Goal: Information Seeking & Learning: Check status

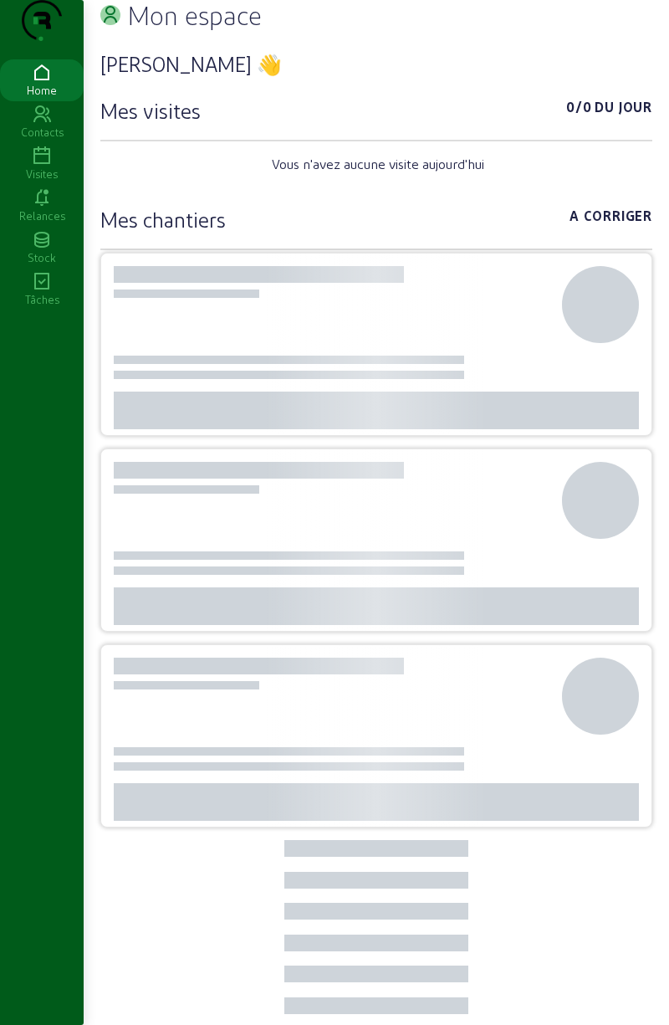
click at [49, 166] on icon at bounding box center [42, 156] width 84 height 20
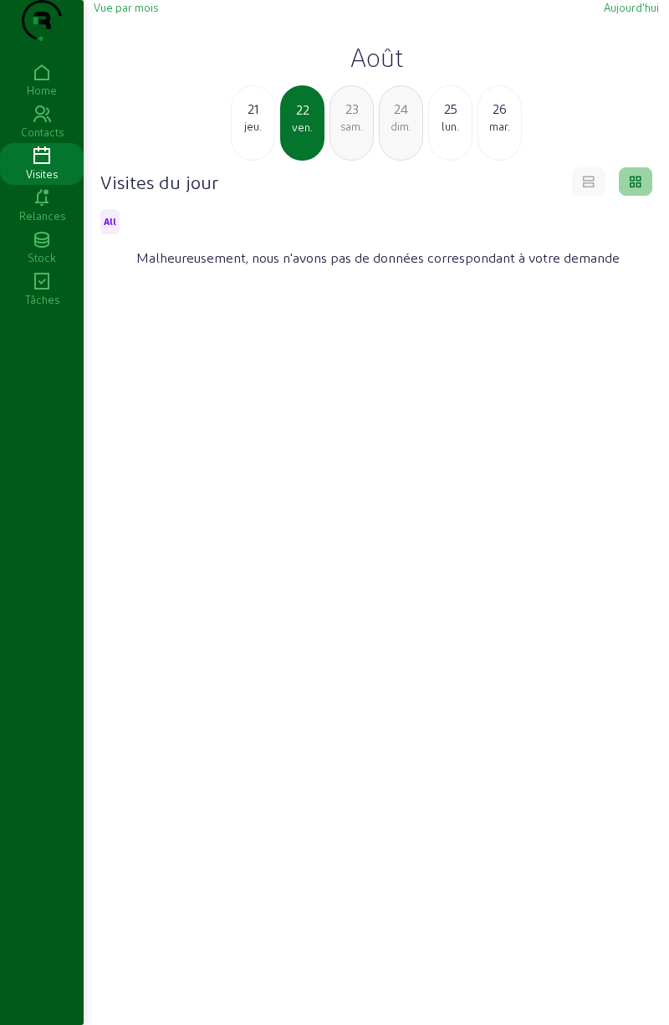
click at [254, 119] on div "21" at bounding box center [253, 109] width 43 height 20
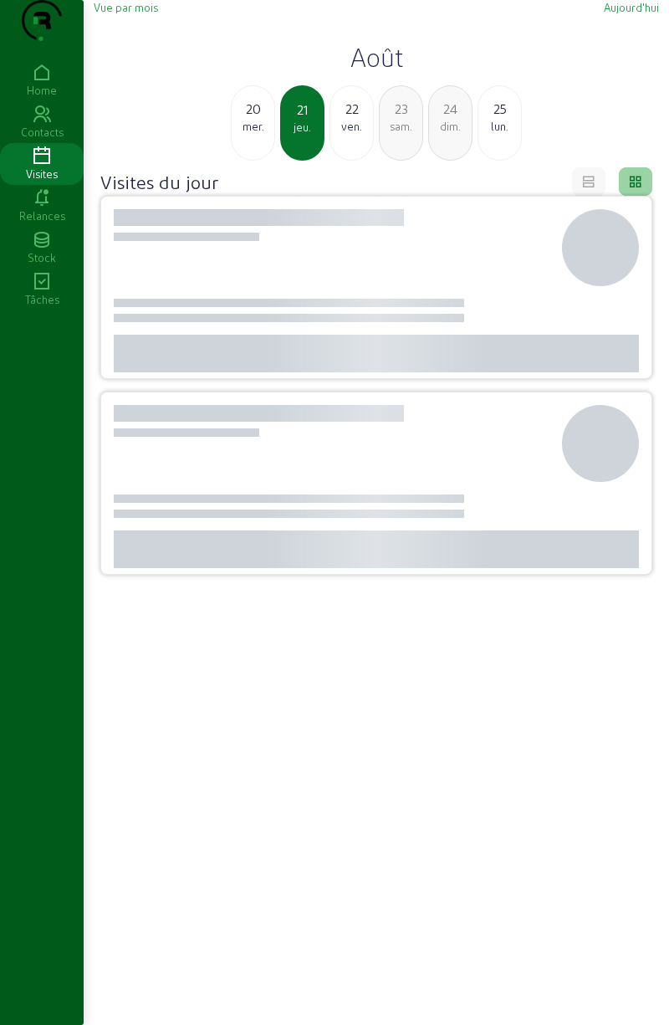
click at [265, 134] on div "mer." at bounding box center [253, 126] width 43 height 15
click at [249, 134] on div "mar." at bounding box center [253, 126] width 43 height 15
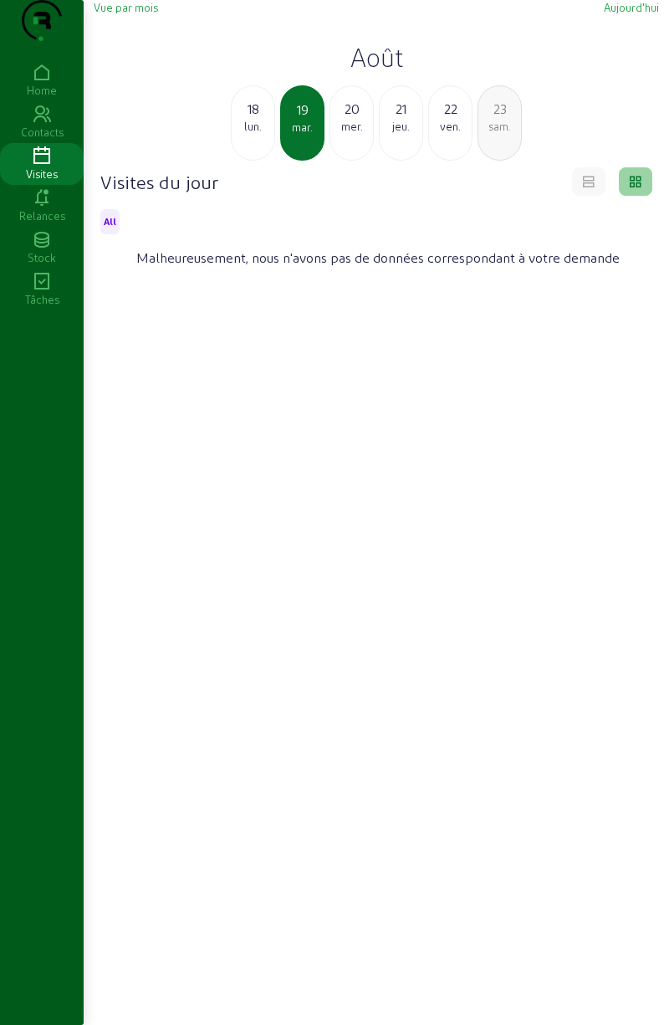
click at [257, 134] on div "lun." at bounding box center [253, 126] width 43 height 15
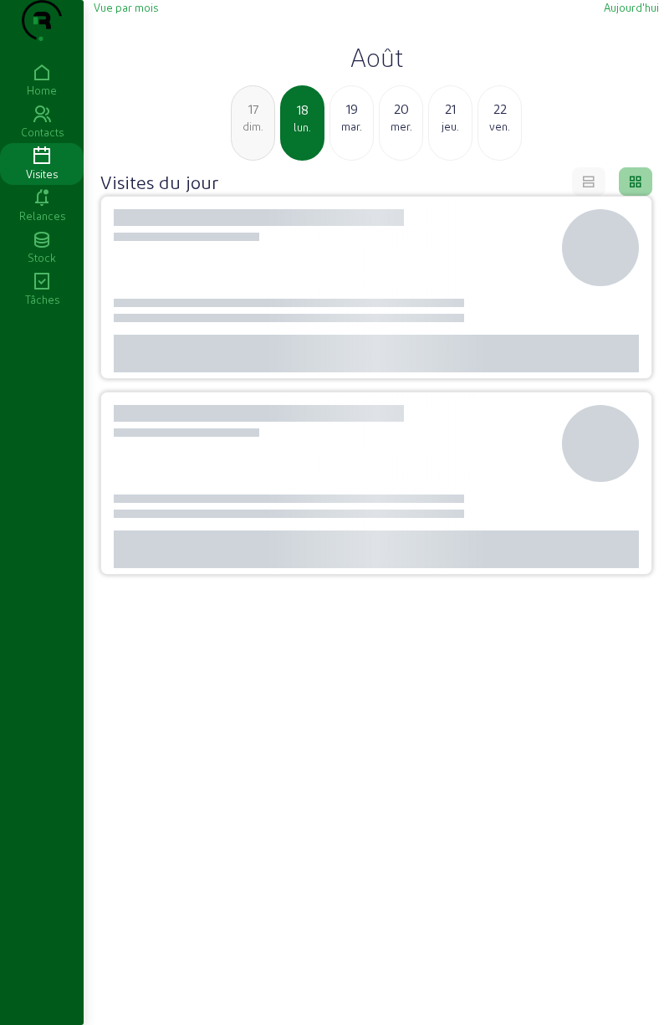
click at [255, 134] on div "dim." at bounding box center [253, 126] width 43 height 15
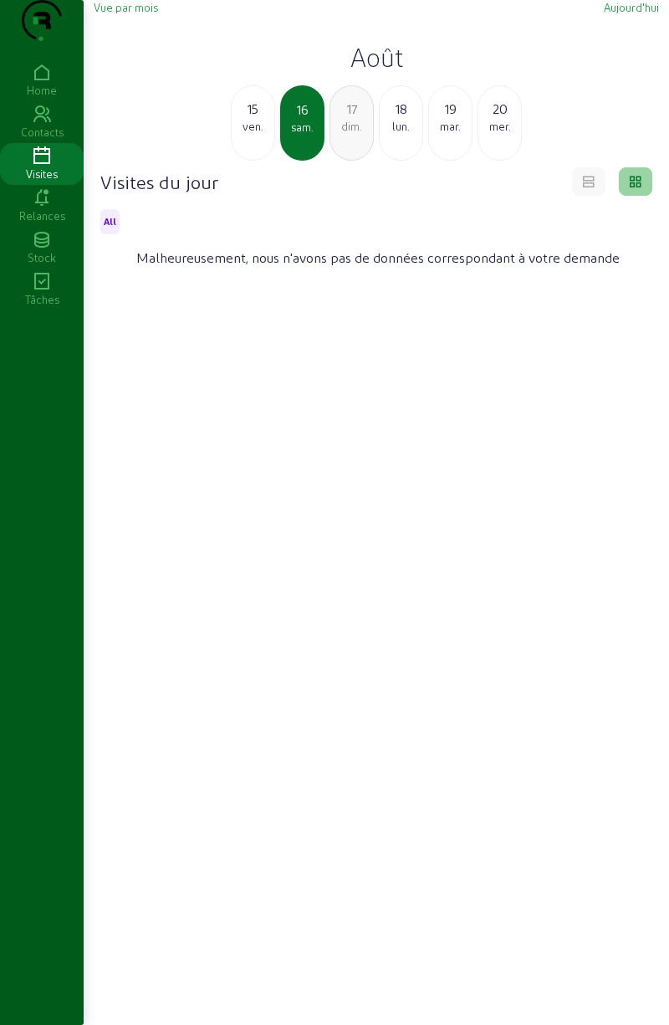
click at [253, 134] on div "ven." at bounding box center [253, 126] width 43 height 15
click at [257, 119] on div "14" at bounding box center [253, 109] width 43 height 20
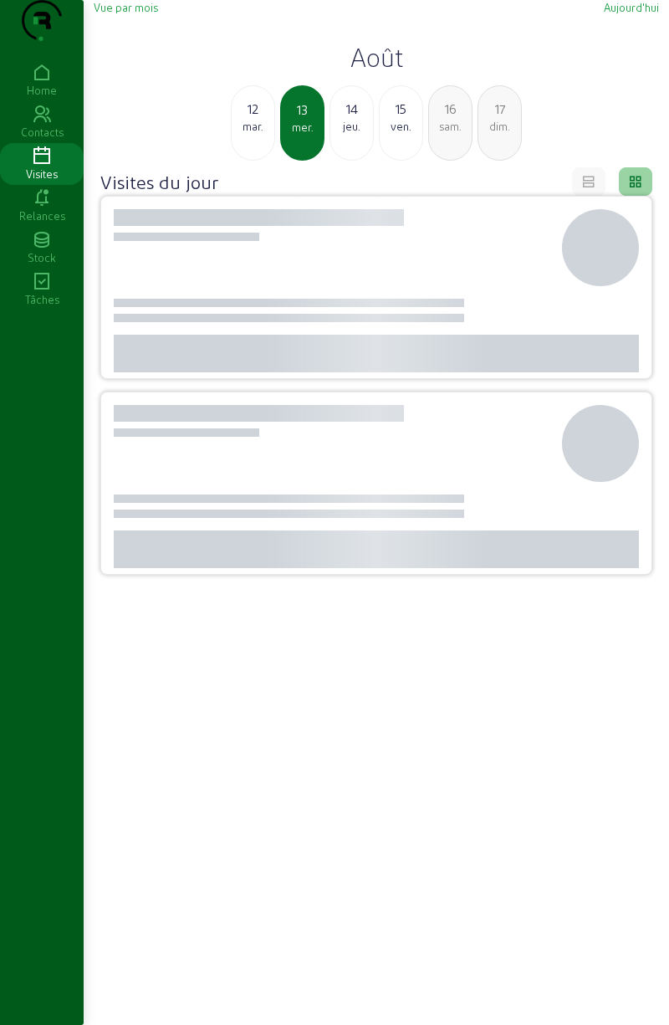
click at [257, 134] on div "mar." at bounding box center [253, 126] width 43 height 15
click at [254, 134] on div "lun." at bounding box center [253, 126] width 43 height 15
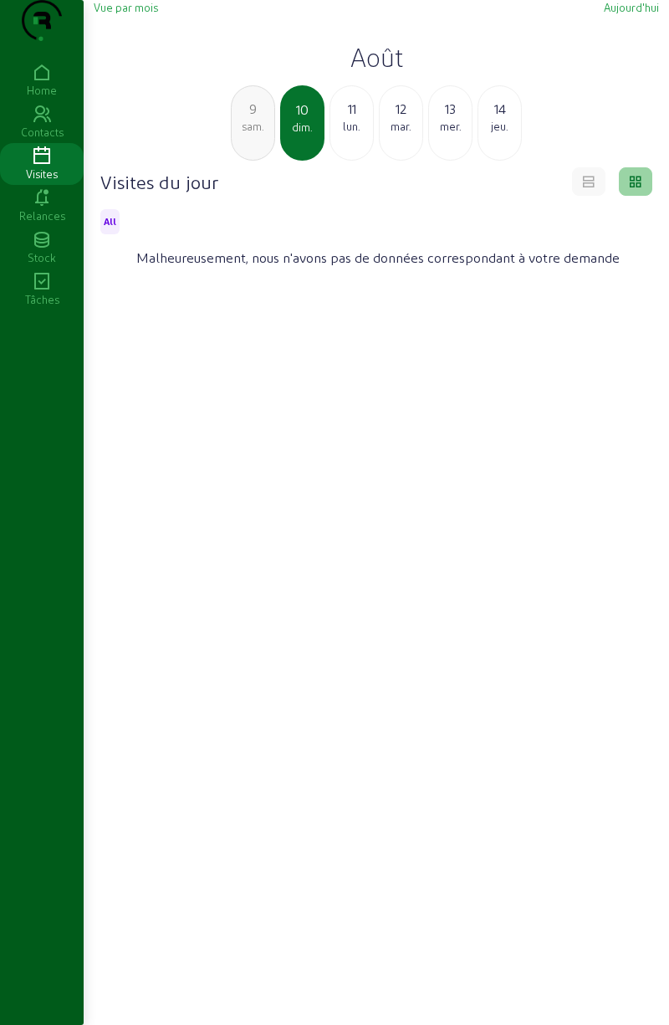
click at [254, 119] on div "9" at bounding box center [253, 109] width 43 height 20
click at [251, 119] on div "8" at bounding box center [253, 109] width 43 height 20
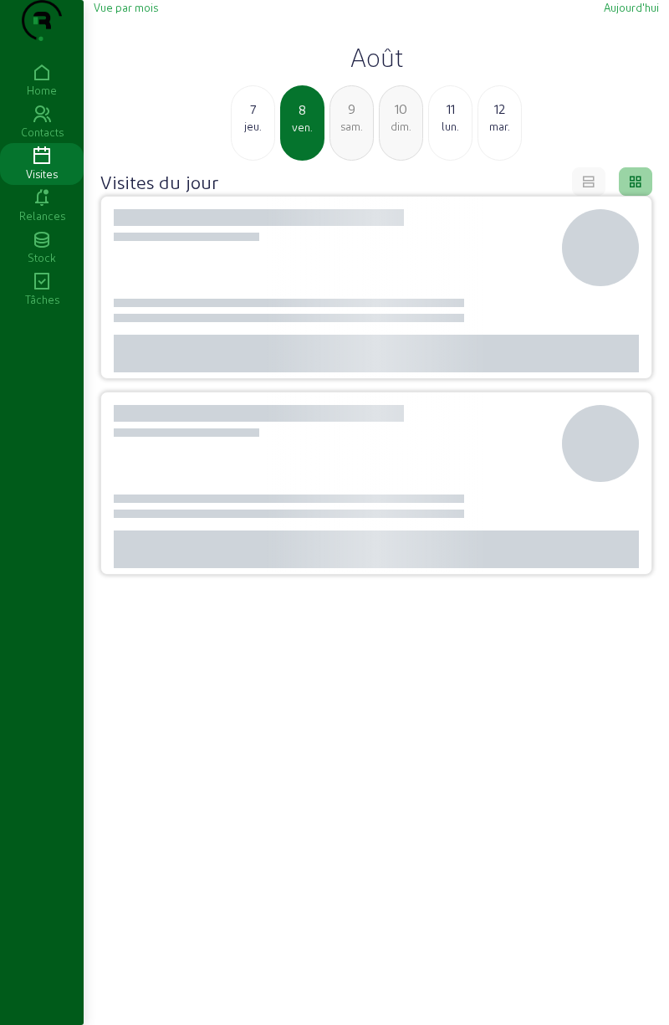
click at [238, 134] on div "jeu." at bounding box center [253, 126] width 43 height 15
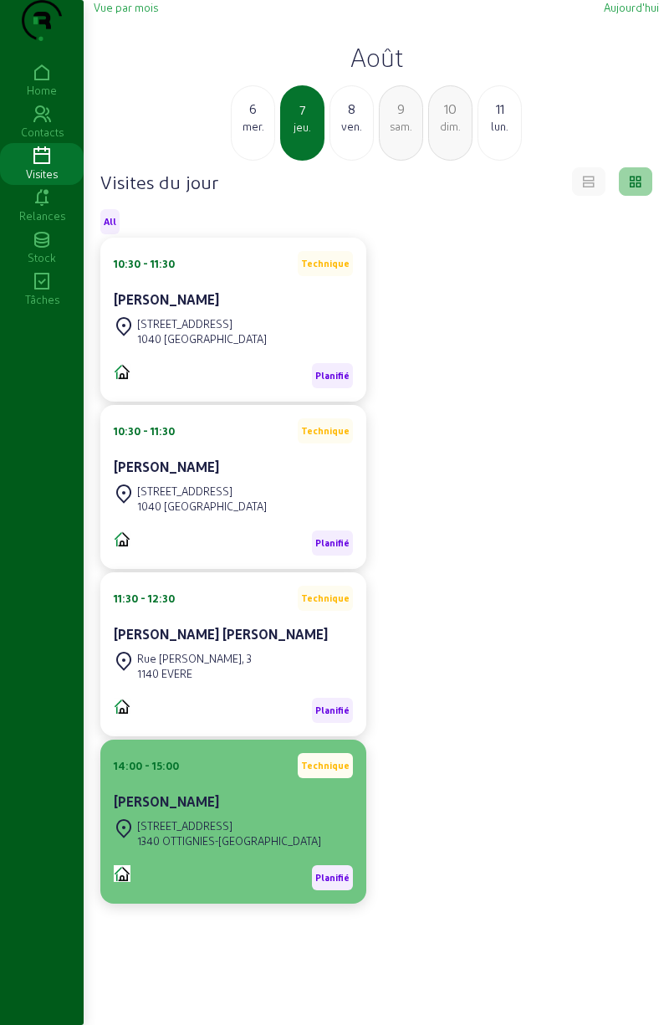
click at [219, 848] on div "Rue du Bauloy, 23 1340 OTTIGNIES-LOUVAIN-LA-NEUVE" at bounding box center [217, 833] width 207 height 37
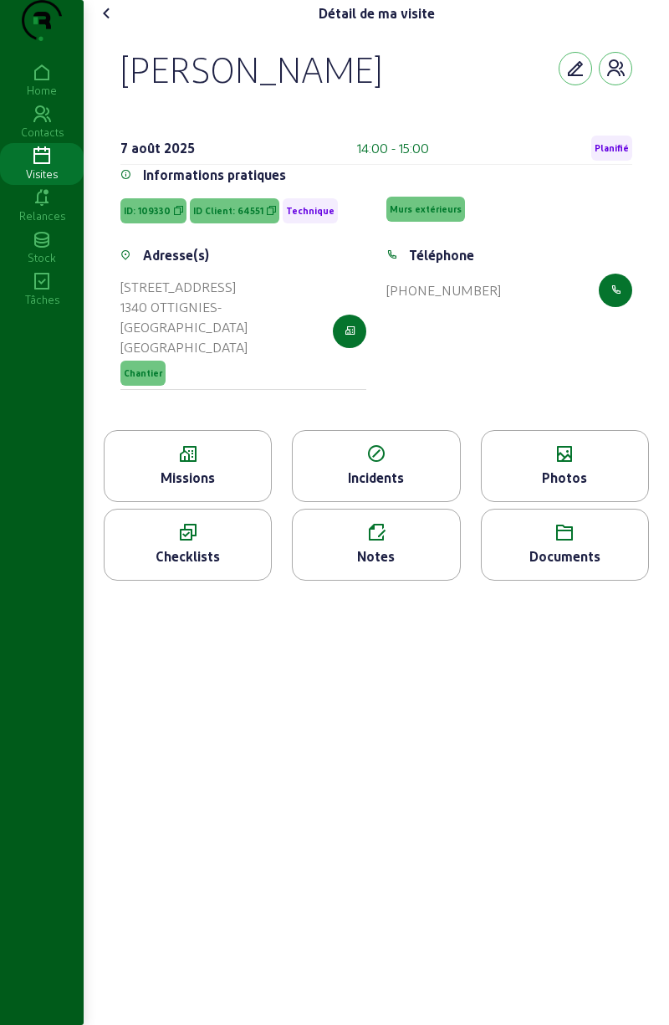
click at [559, 488] on div "Photos" at bounding box center [565, 478] width 166 height 20
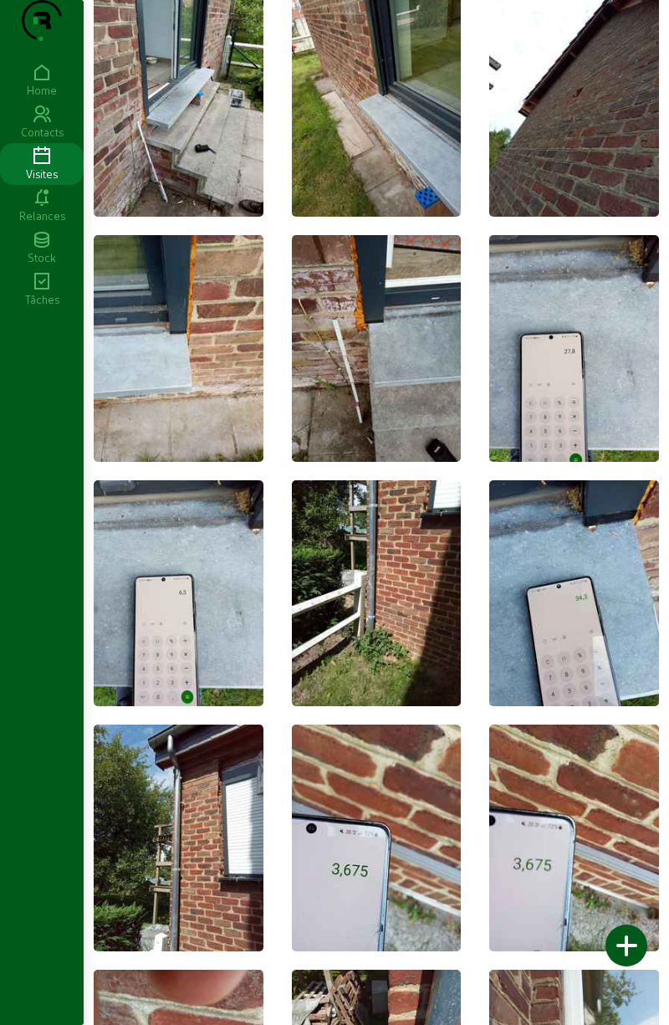
scroll to position [62, 0]
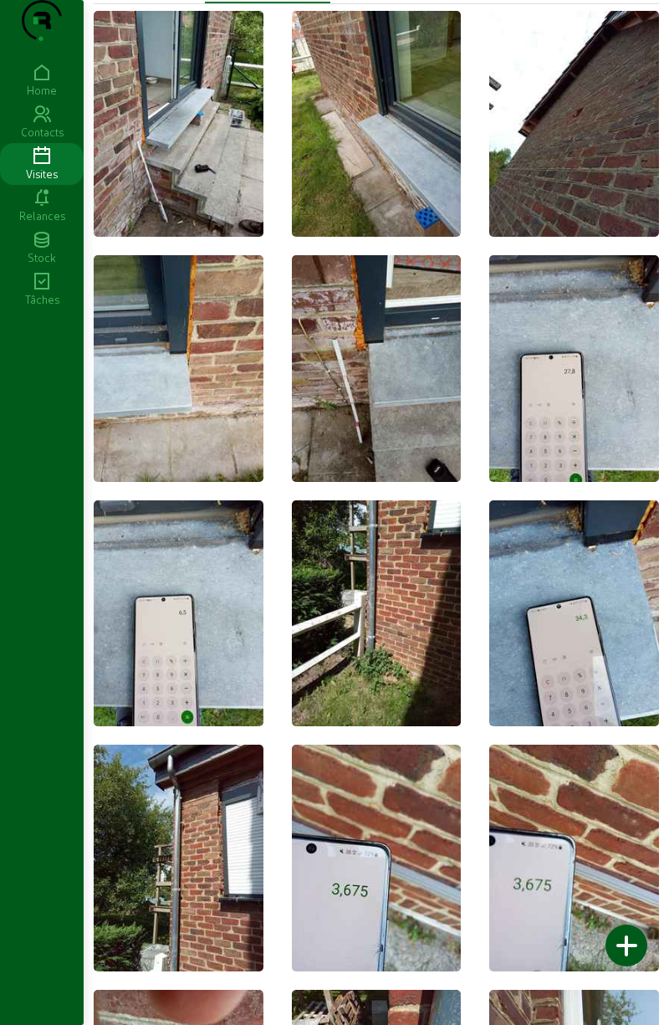
click at [36, 166] on icon at bounding box center [42, 156] width 84 height 20
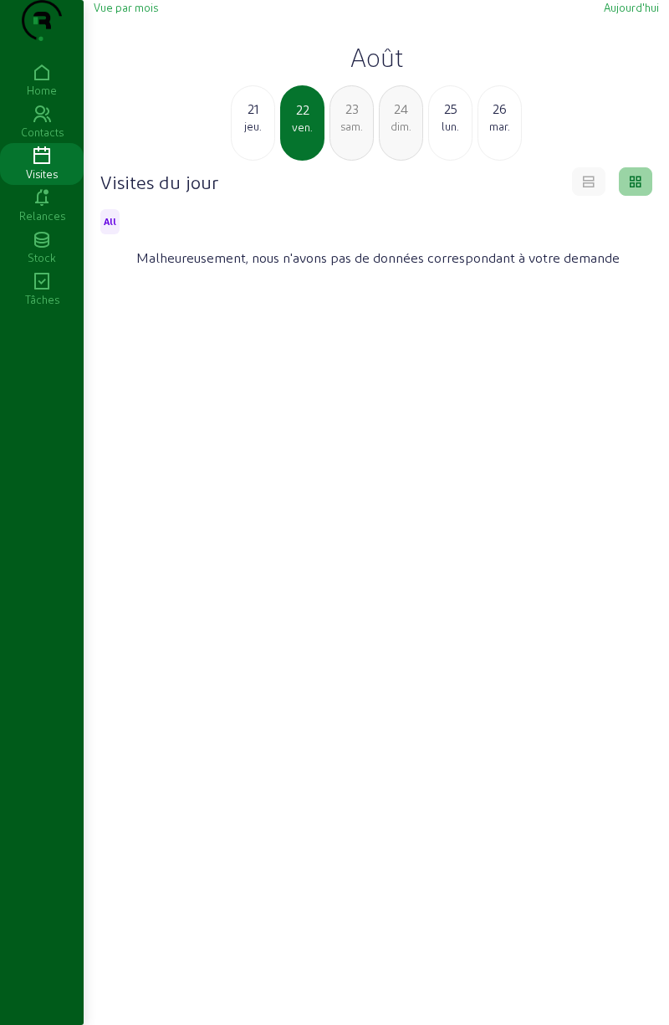
click at [266, 119] on div "21" at bounding box center [253, 109] width 43 height 20
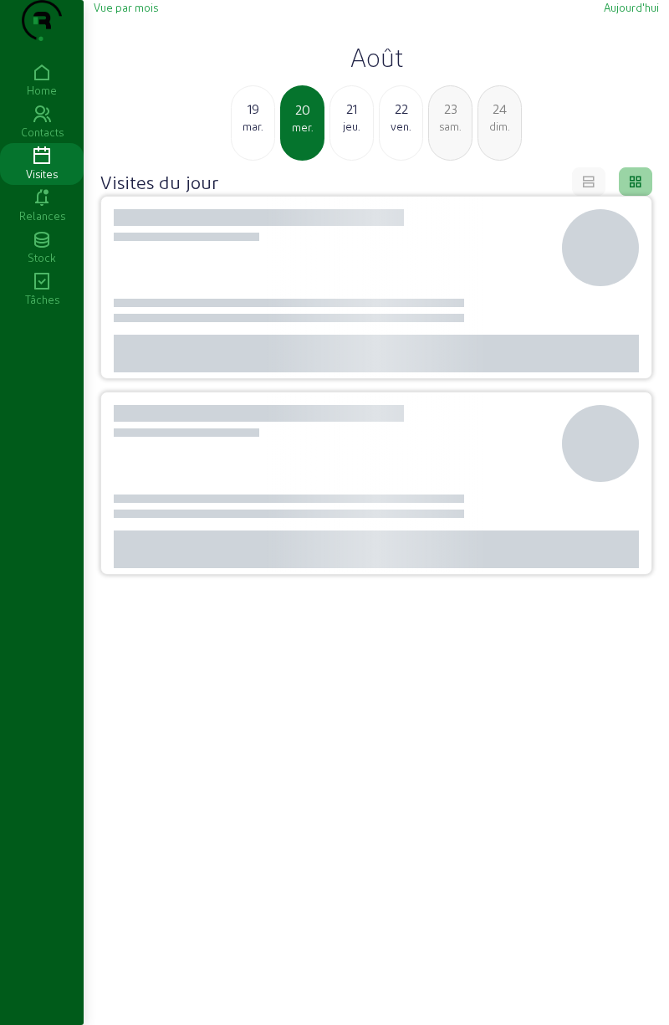
click at [257, 119] on div "19" at bounding box center [253, 109] width 43 height 20
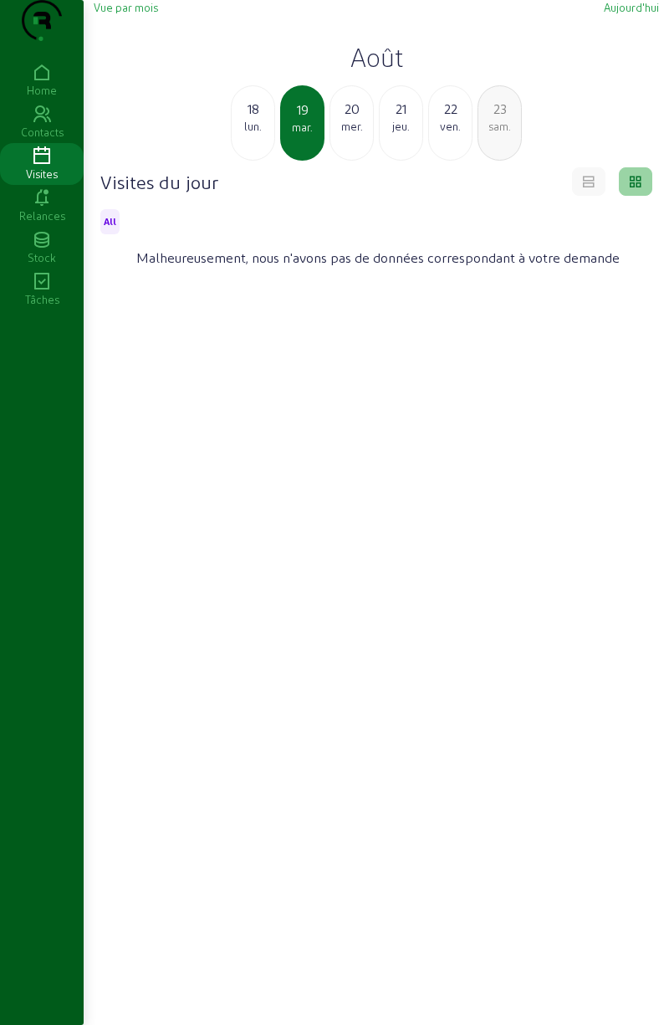
click at [262, 119] on div "18" at bounding box center [253, 109] width 43 height 20
click at [258, 119] on div "16" at bounding box center [253, 109] width 43 height 20
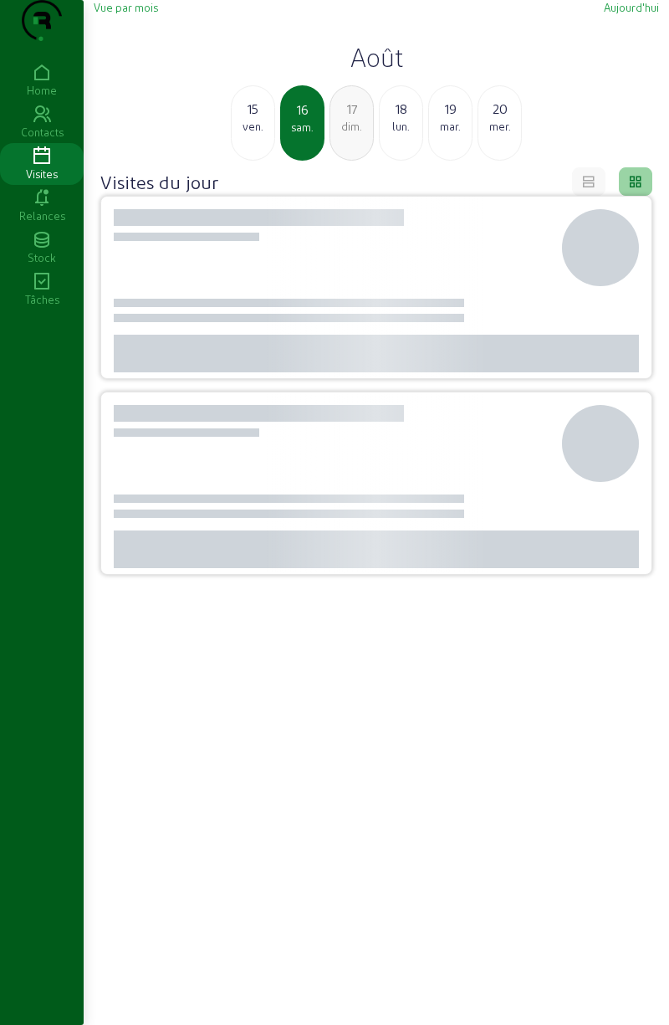
click at [246, 134] on div "ven." at bounding box center [253, 126] width 43 height 15
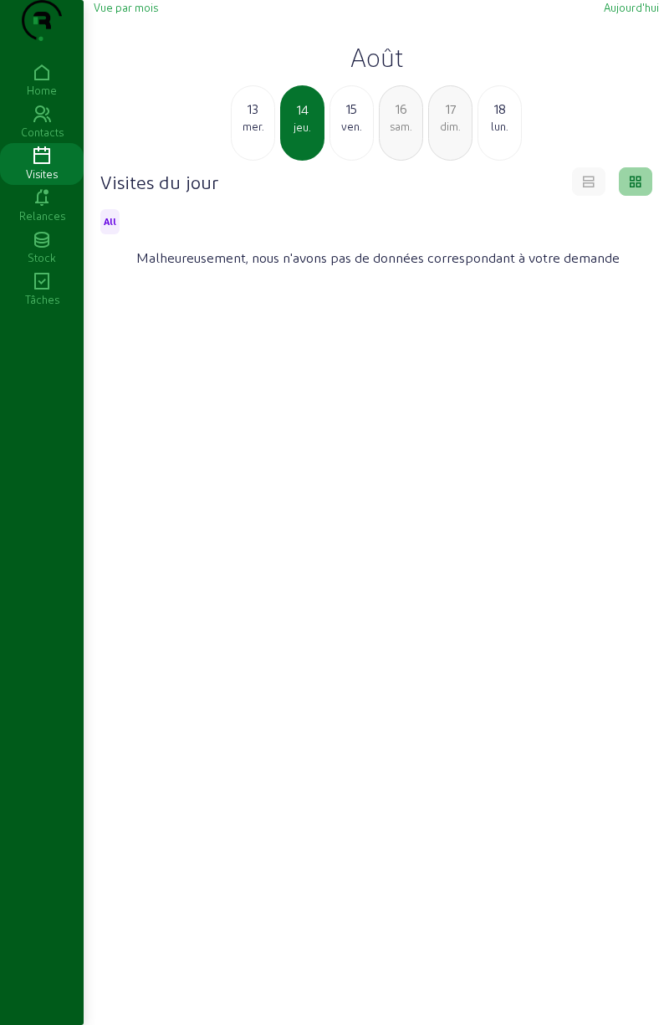
click at [253, 119] on div "13" at bounding box center [253, 109] width 43 height 20
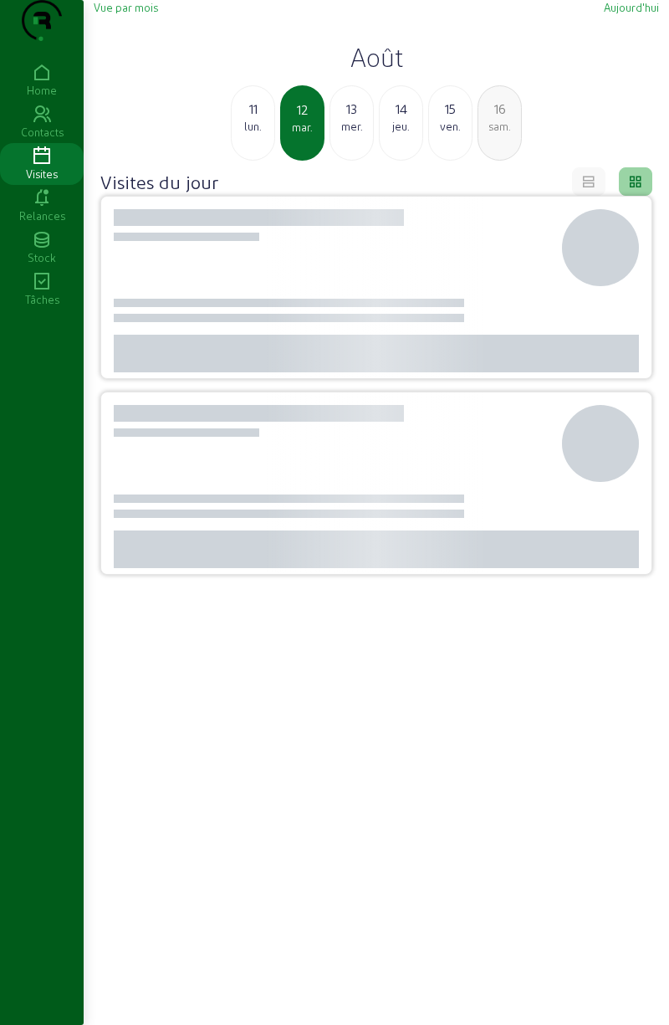
click at [253, 119] on div "11" at bounding box center [253, 109] width 43 height 20
click at [249, 119] on div "10" at bounding box center [253, 109] width 43 height 20
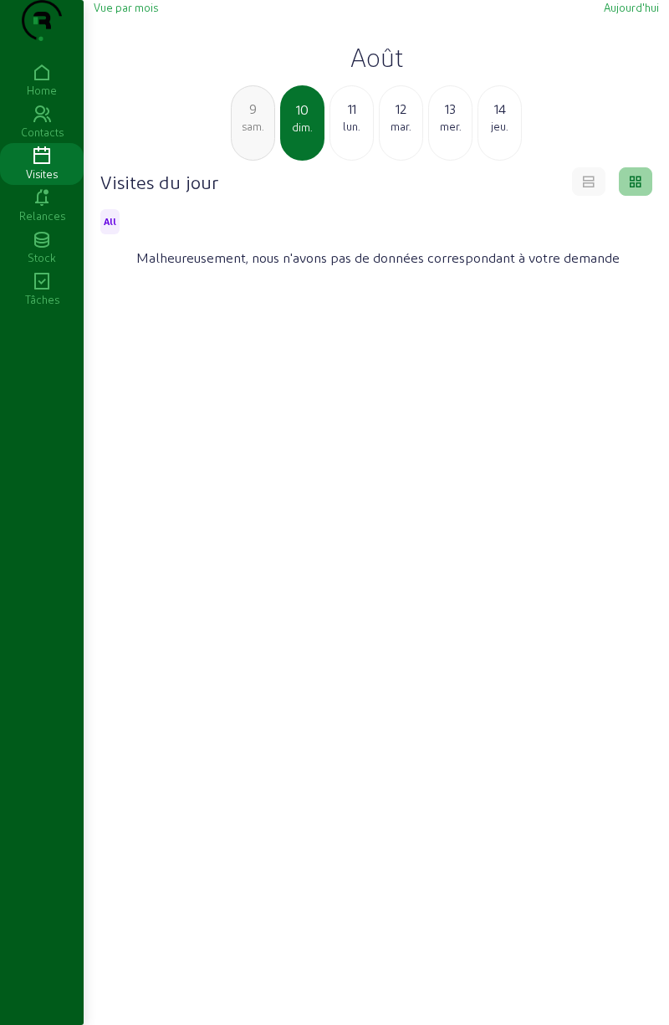
click at [259, 119] on div "9" at bounding box center [253, 109] width 43 height 20
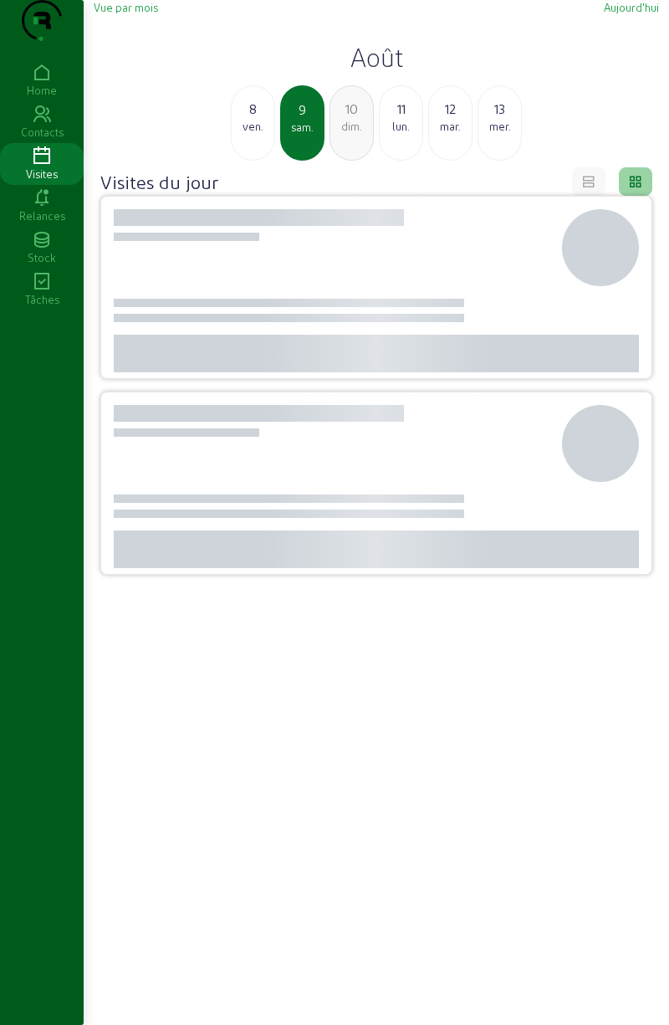
click at [255, 119] on div "8" at bounding box center [253, 109] width 43 height 20
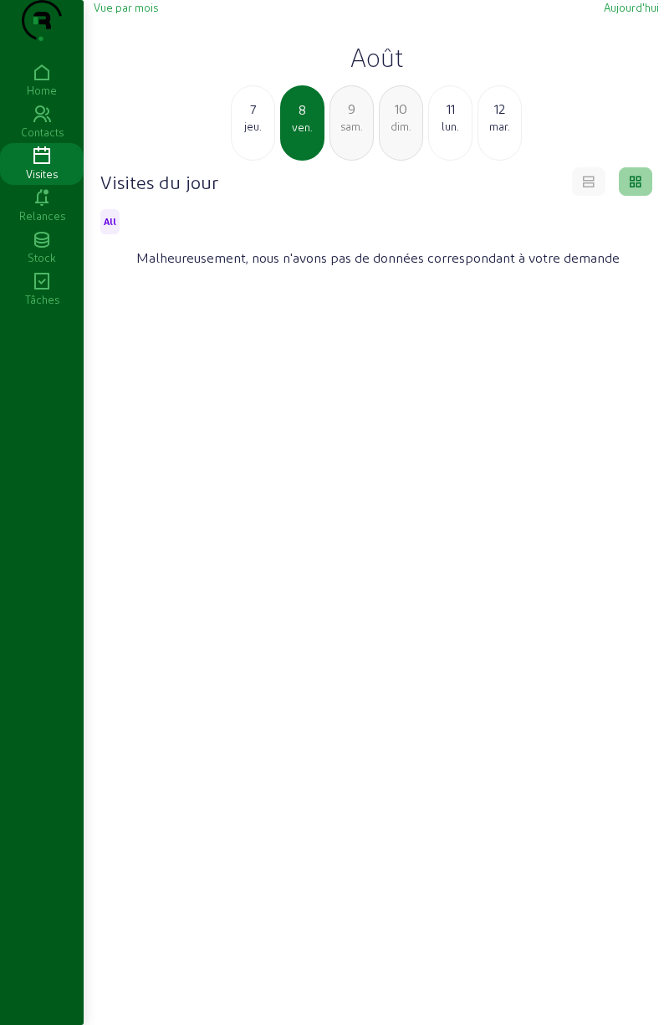
click at [261, 119] on div "7" at bounding box center [253, 109] width 43 height 20
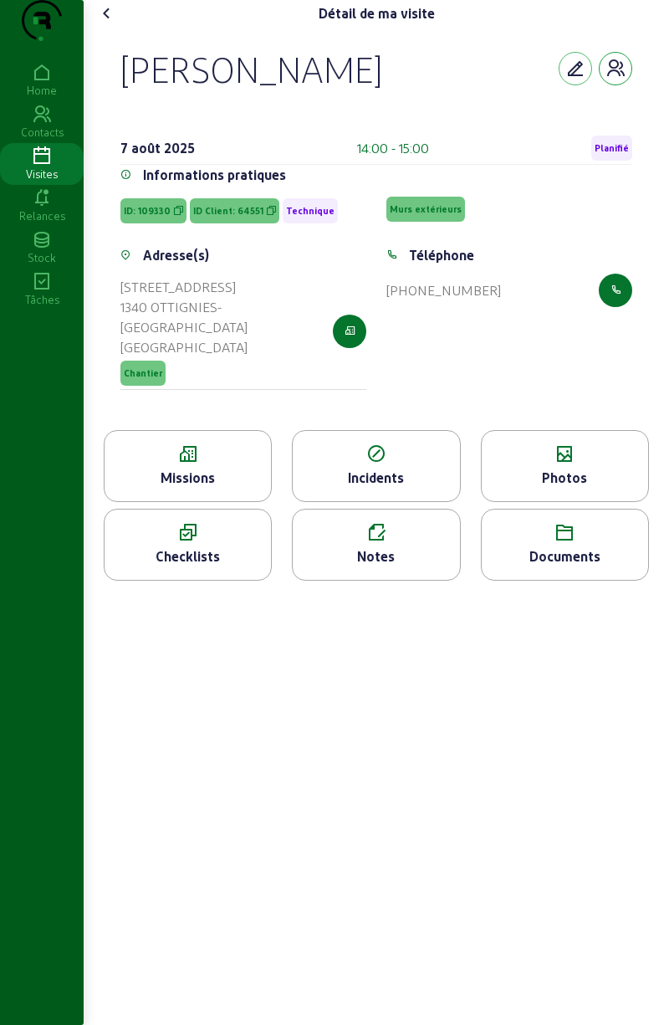
click at [625, 85] on button "button" at bounding box center [615, 68] width 33 height 33
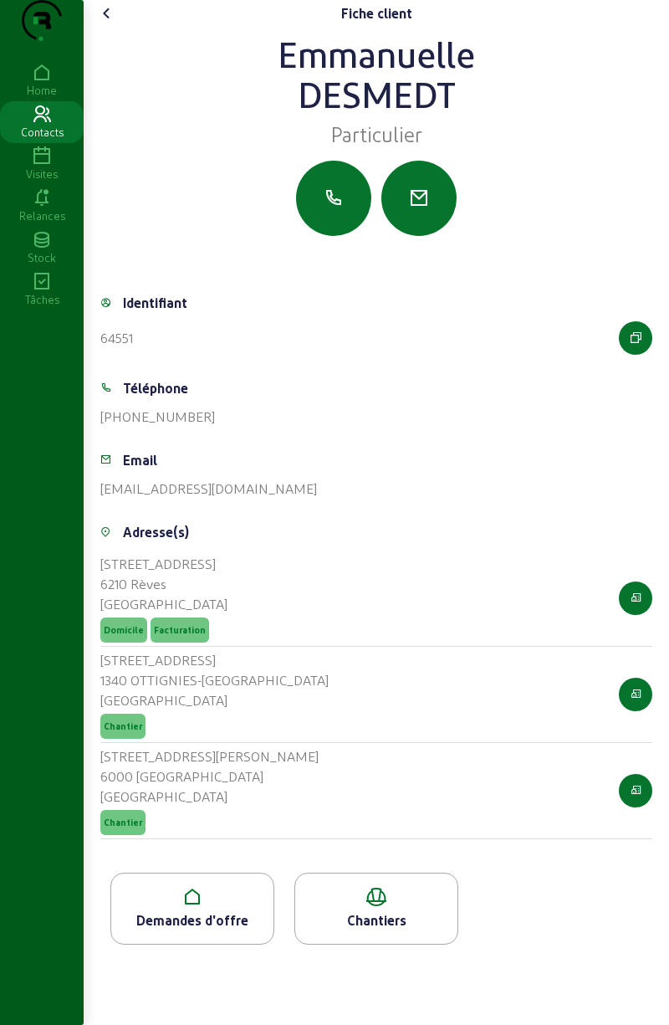
click at [203, 930] on div "Demandes d'offre" at bounding box center [192, 920] width 162 height 20
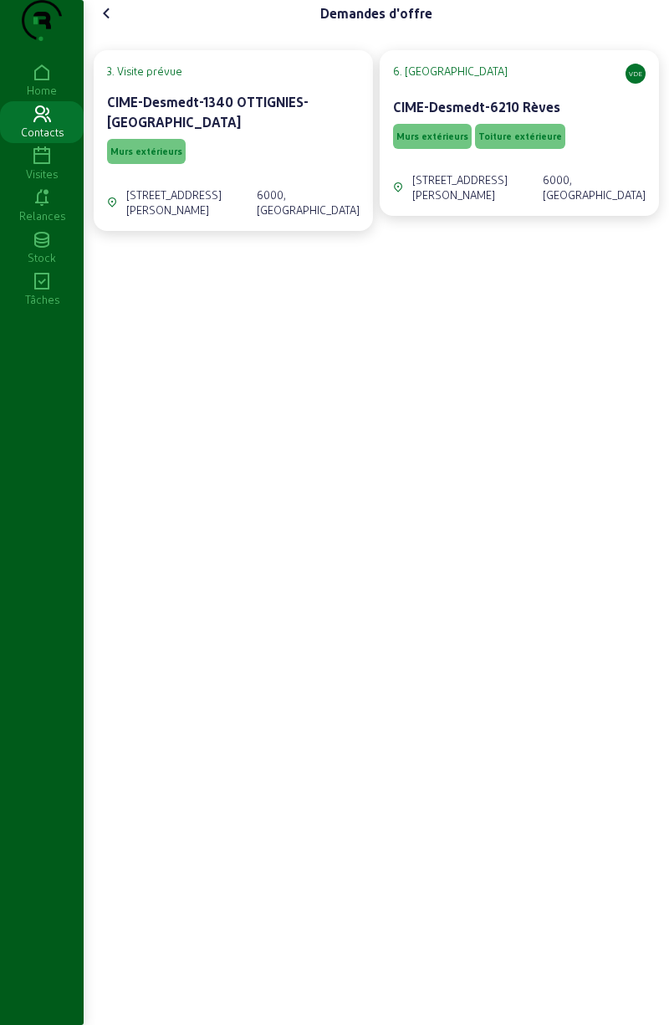
click at [162, 157] on span "Murs extérieurs" at bounding box center [146, 152] width 72 height 12
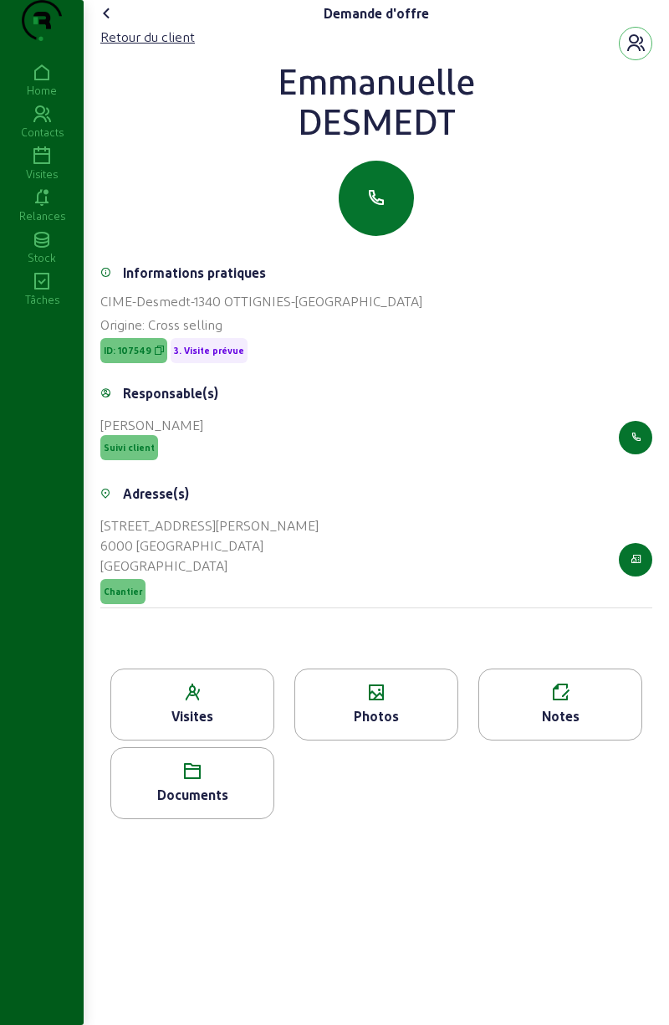
click at [217, 781] on icon at bounding box center [192, 771] width 162 height 20
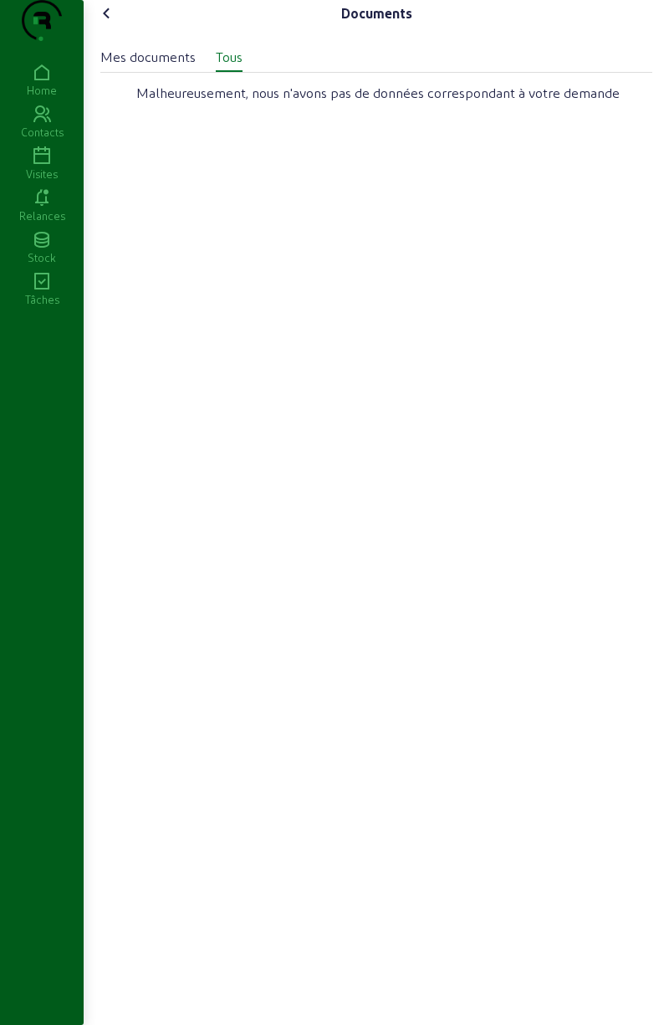
click at [109, 23] on icon at bounding box center [107, 13] width 20 height 20
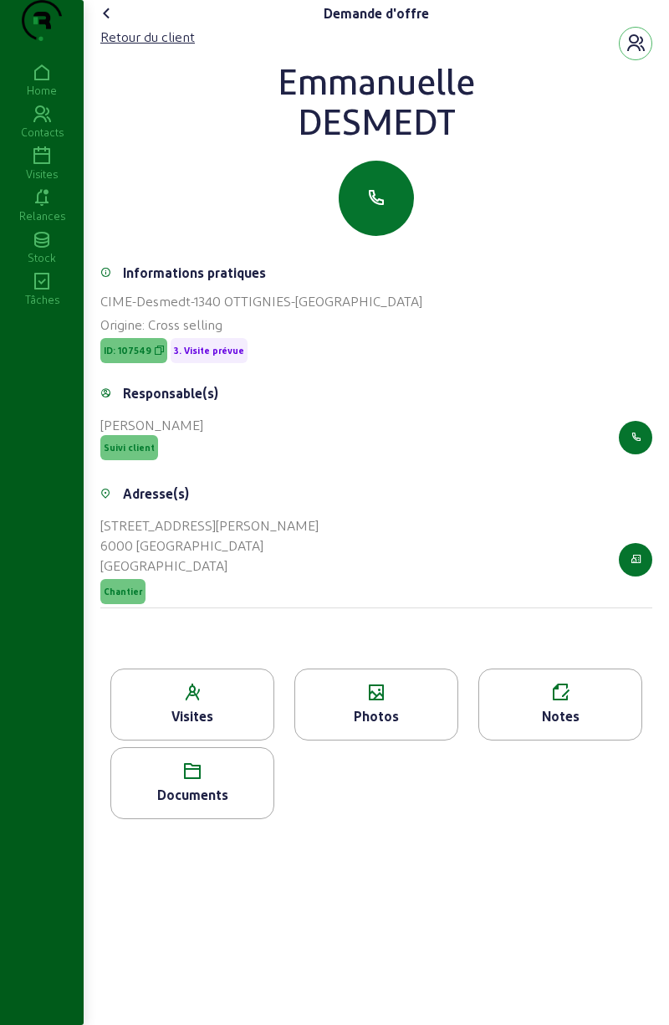
click at [116, 23] on icon at bounding box center [107, 13] width 20 height 20
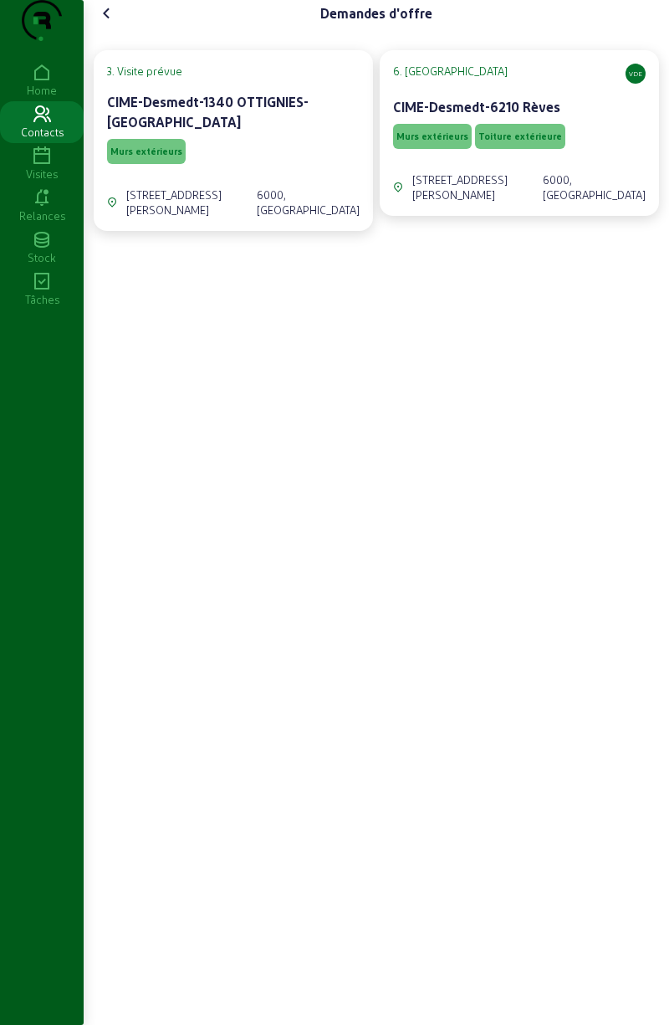
click at [475, 149] on span "Toiture extérieure" at bounding box center [520, 136] width 90 height 25
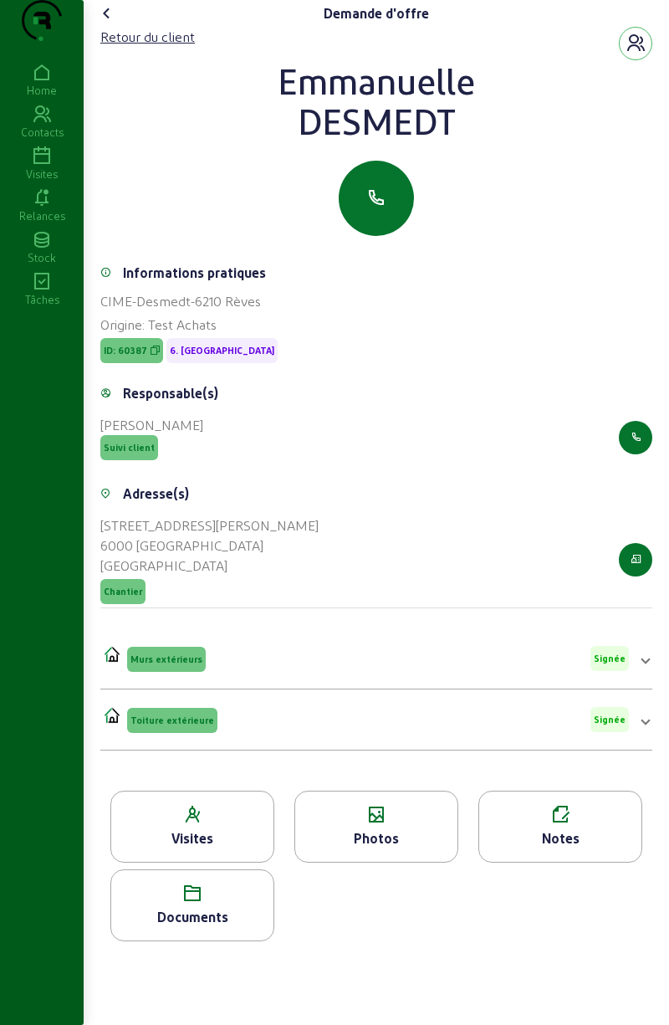
click at [217, 903] on icon at bounding box center [192, 893] width 162 height 20
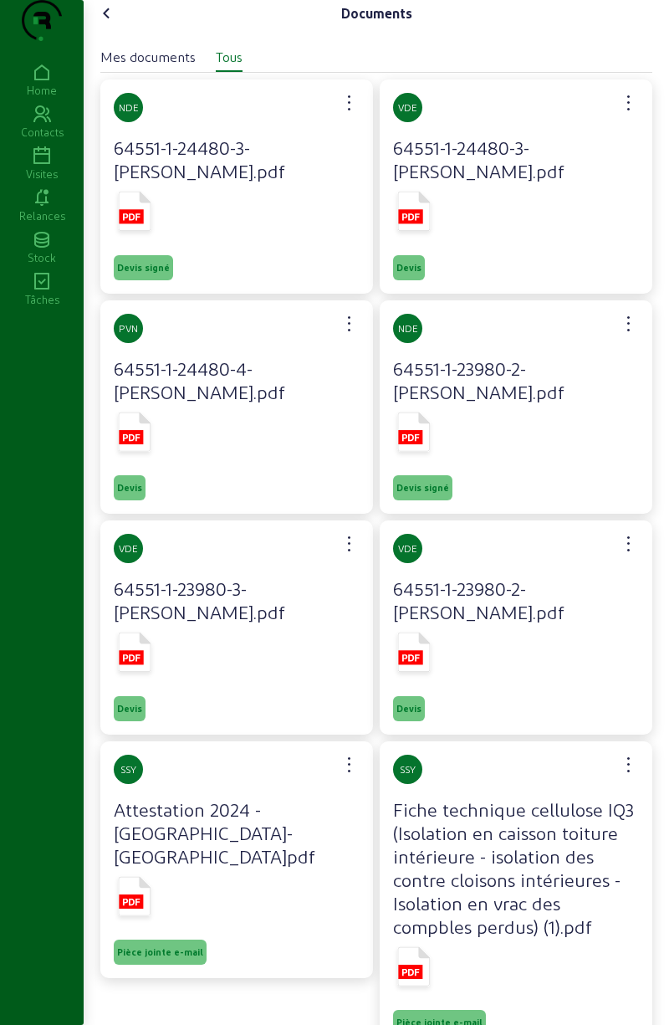
click at [143, 223] on rect at bounding box center [131, 216] width 24 height 14
click at [412, 231] on icon at bounding box center [414, 211] width 33 height 39
click at [137, 444] on rect at bounding box center [131, 437] width 24 height 14
click at [421, 444] on rect at bounding box center [410, 437] width 24 height 14
click at [110, 23] on icon at bounding box center [107, 13] width 20 height 20
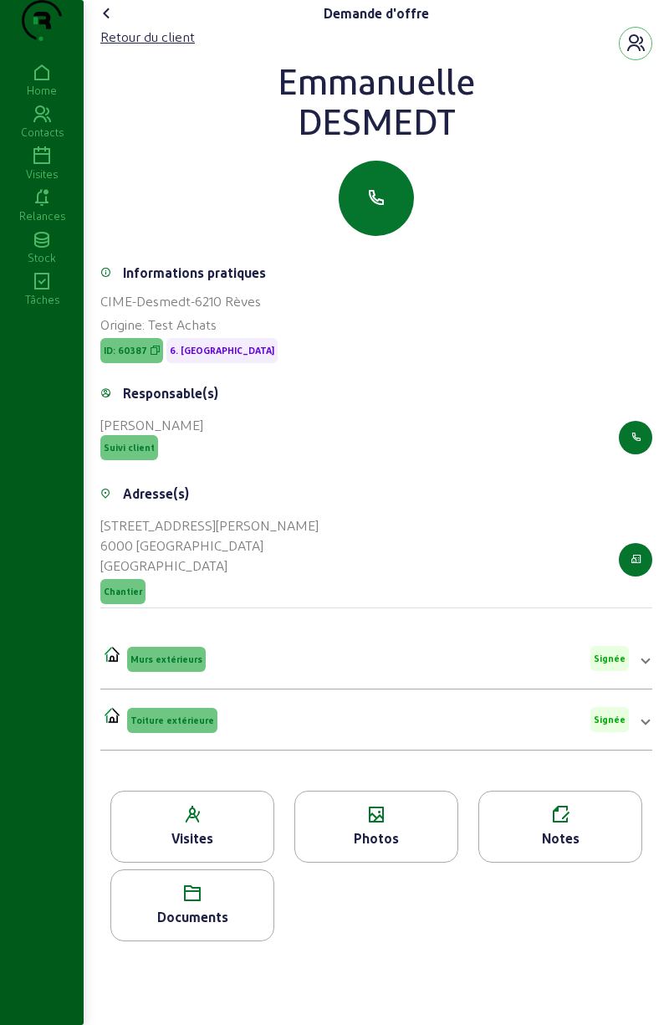
click at [378, 848] on div "Photos" at bounding box center [376, 838] width 162 height 20
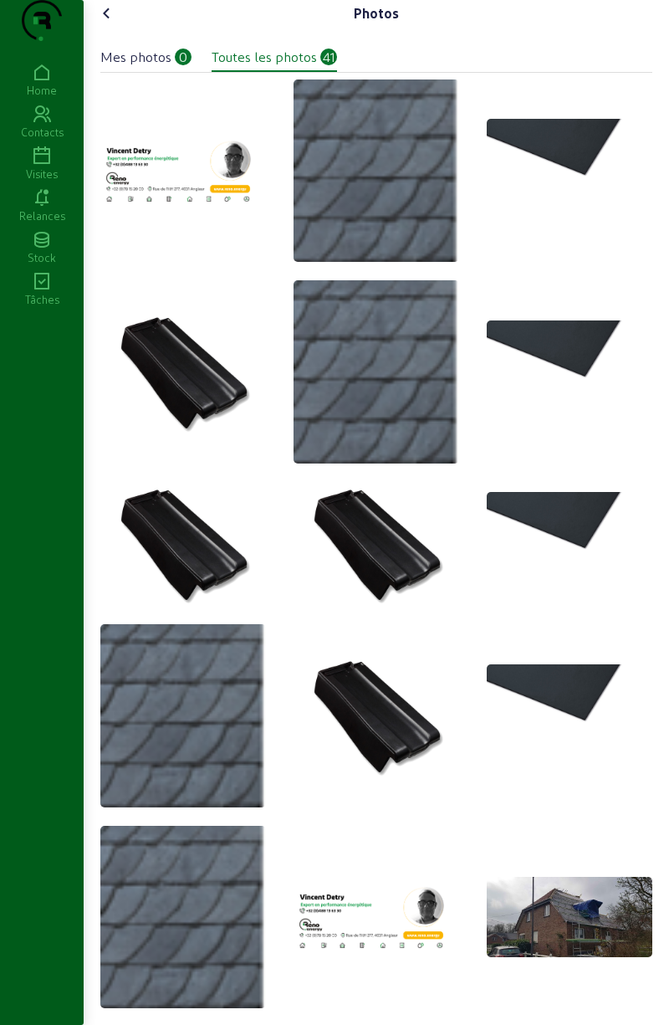
click at [115, 23] on icon at bounding box center [107, 13] width 20 height 20
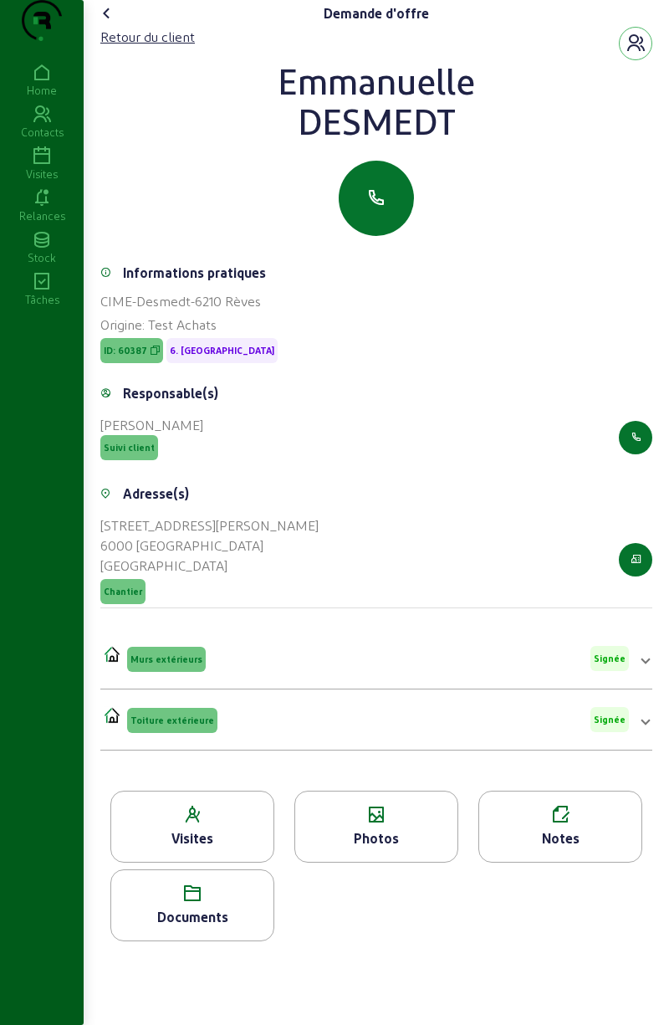
click at [117, 23] on icon at bounding box center [107, 13] width 20 height 20
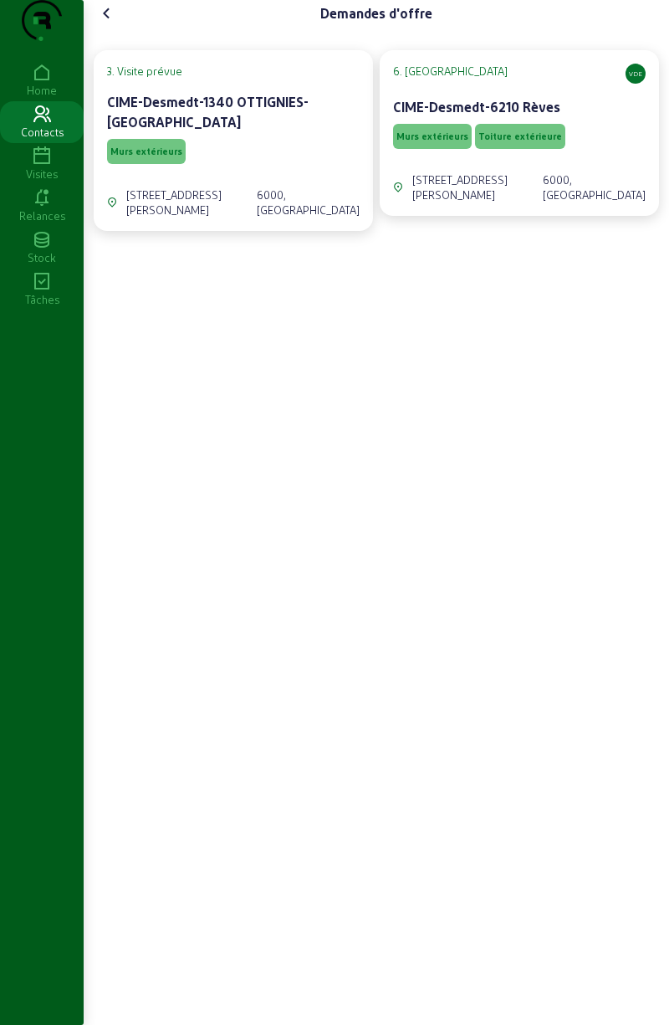
click at [116, 23] on icon at bounding box center [107, 13] width 20 height 20
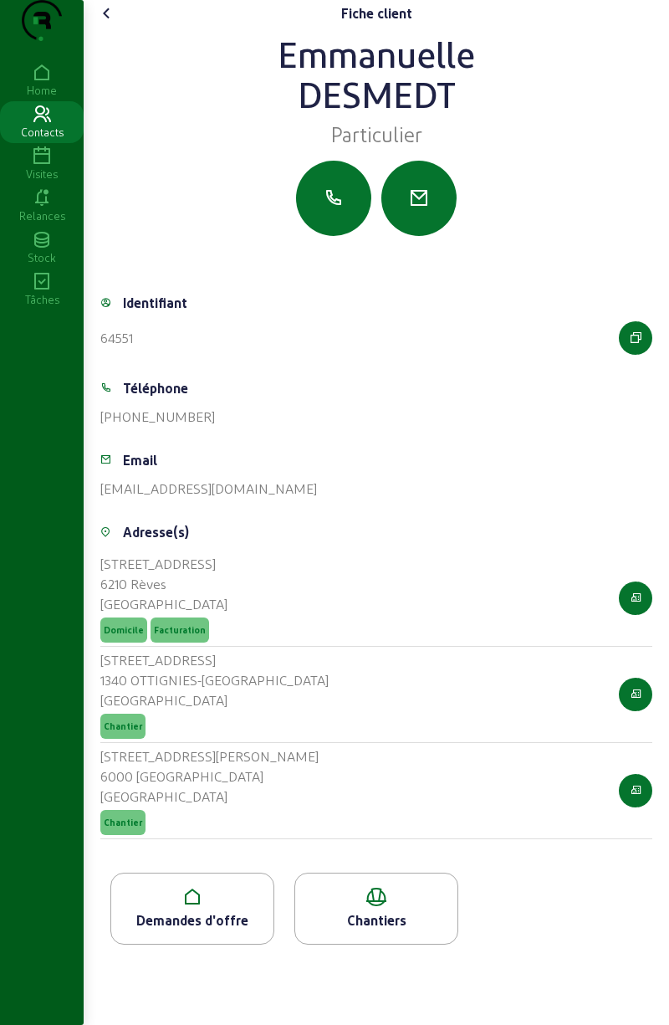
click at [114, 23] on icon at bounding box center [107, 13] width 20 height 20
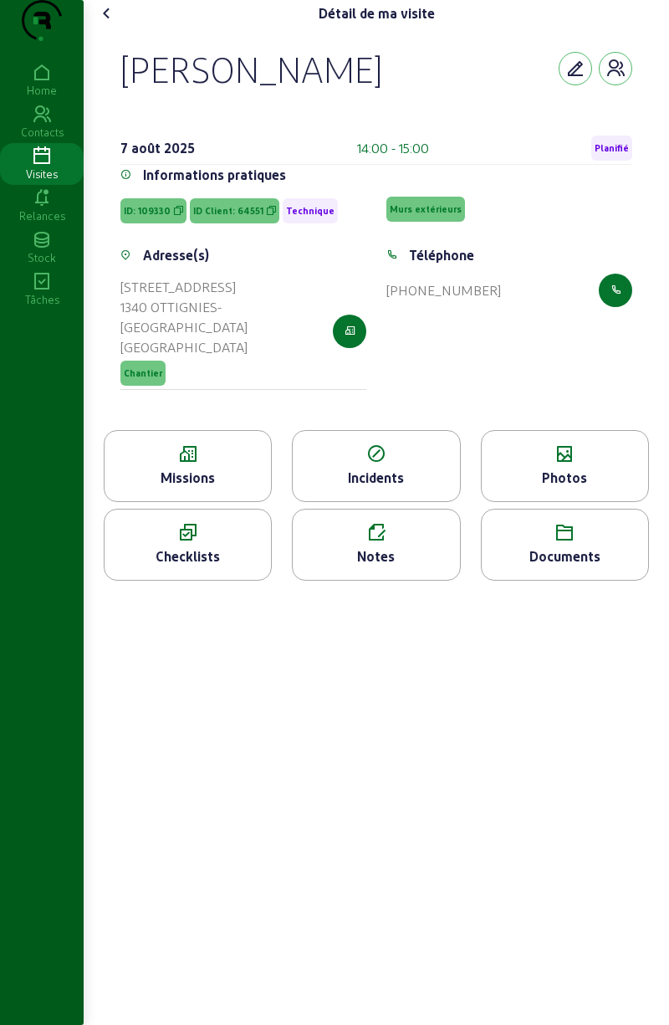
click at [573, 488] on div "Photos" at bounding box center [565, 478] width 166 height 20
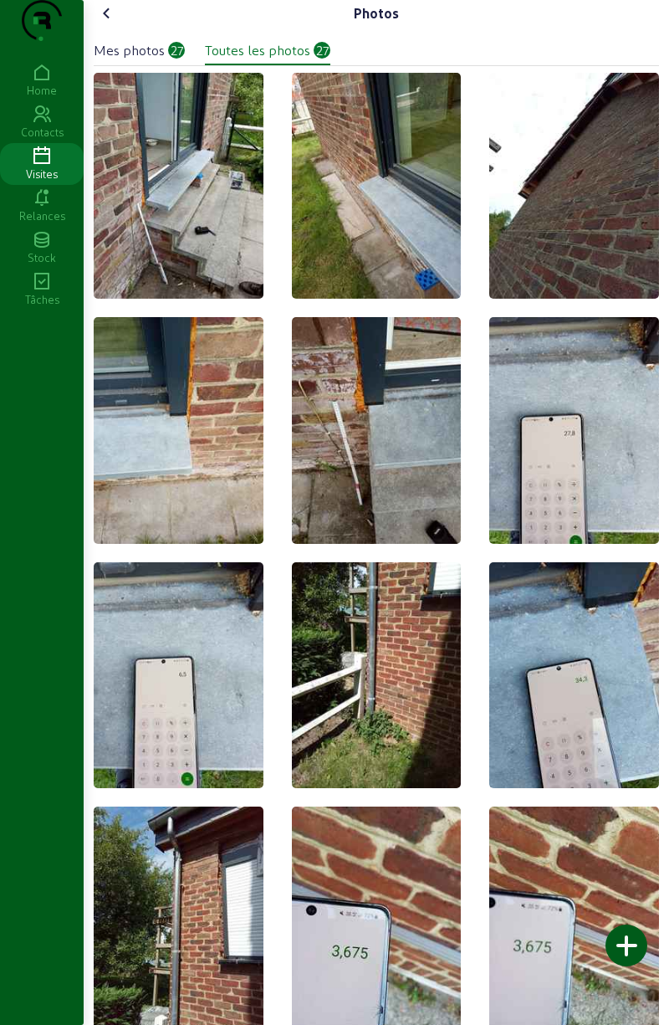
click at [184, 198] on img at bounding box center [179, 186] width 170 height 226
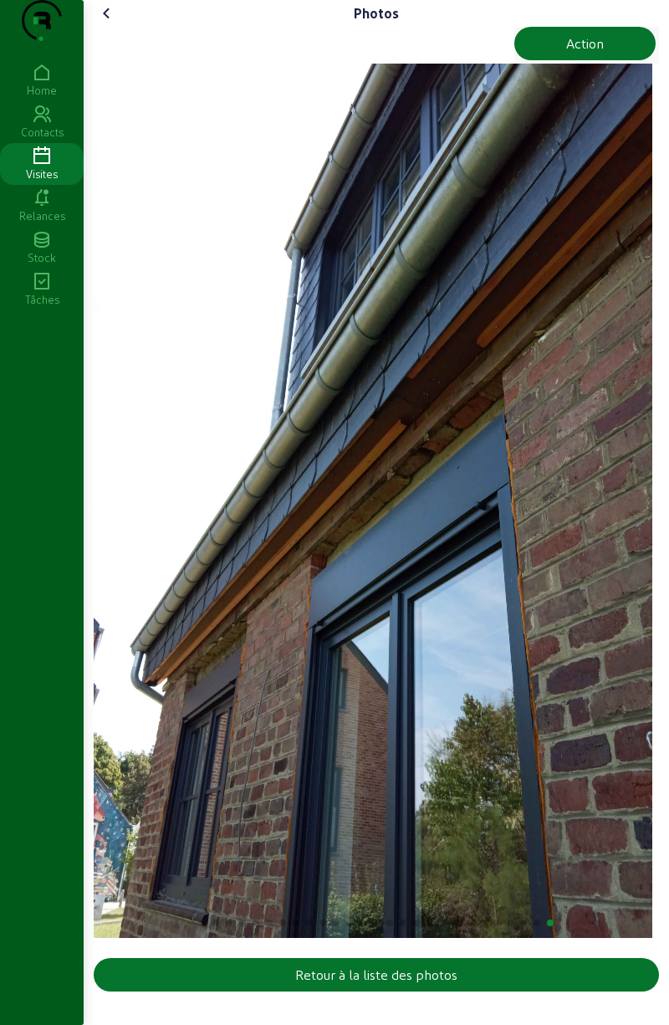
click at [110, 23] on icon at bounding box center [107, 13] width 20 height 20
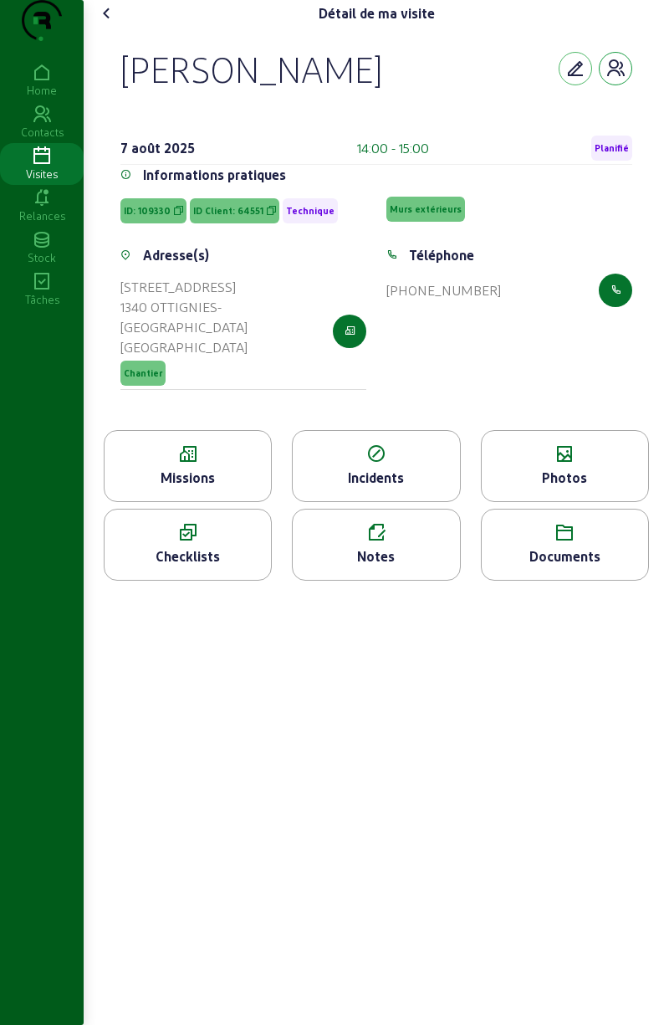
click at [607, 79] on icon "button" at bounding box center [616, 69] width 20 height 20
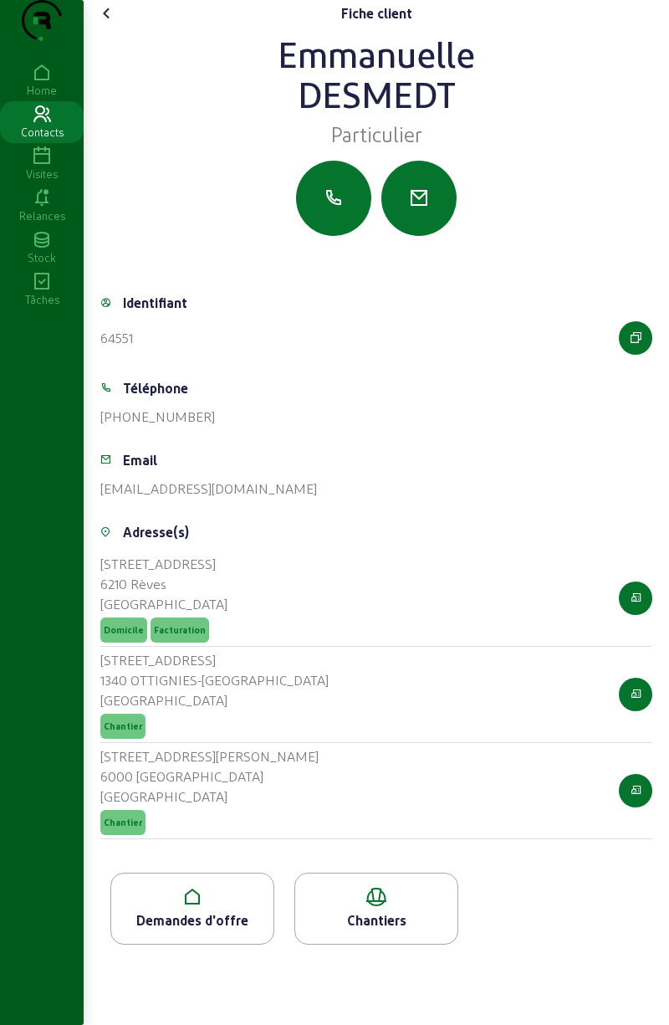
click at [186, 930] on div "Demandes d'offre" at bounding box center [192, 920] width 162 height 20
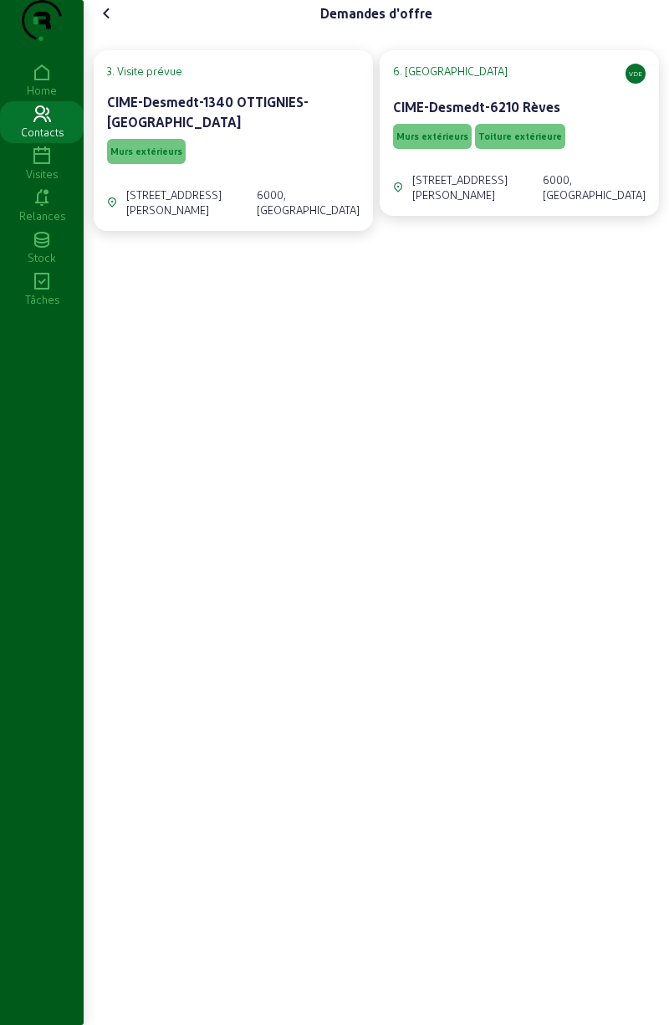
click at [439, 149] on span "Murs extérieurs" at bounding box center [432, 136] width 79 height 25
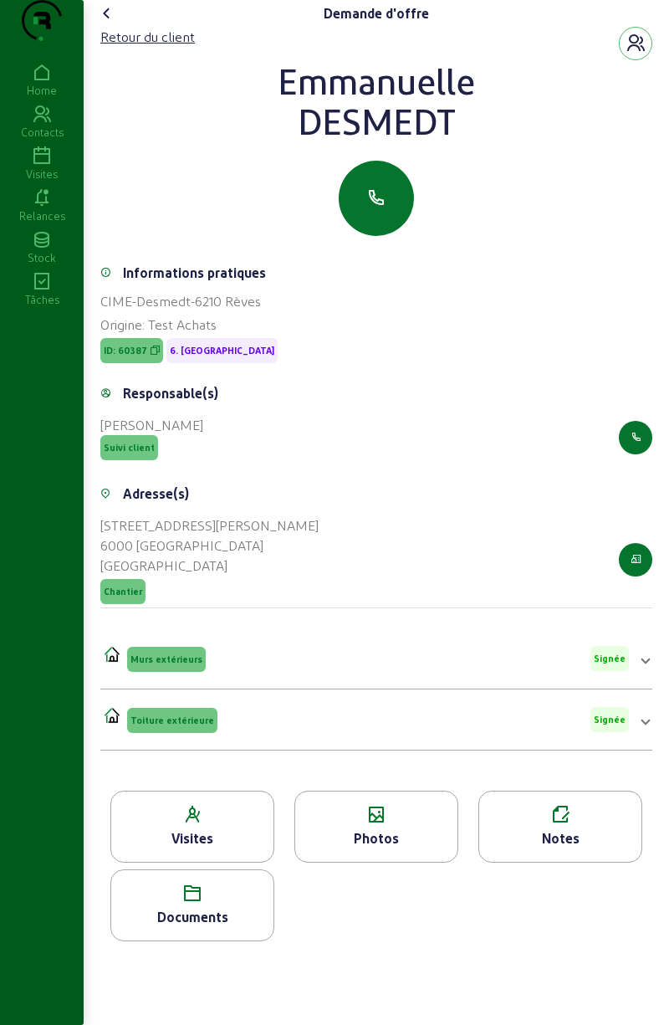
click at [201, 903] on icon at bounding box center [192, 893] width 162 height 20
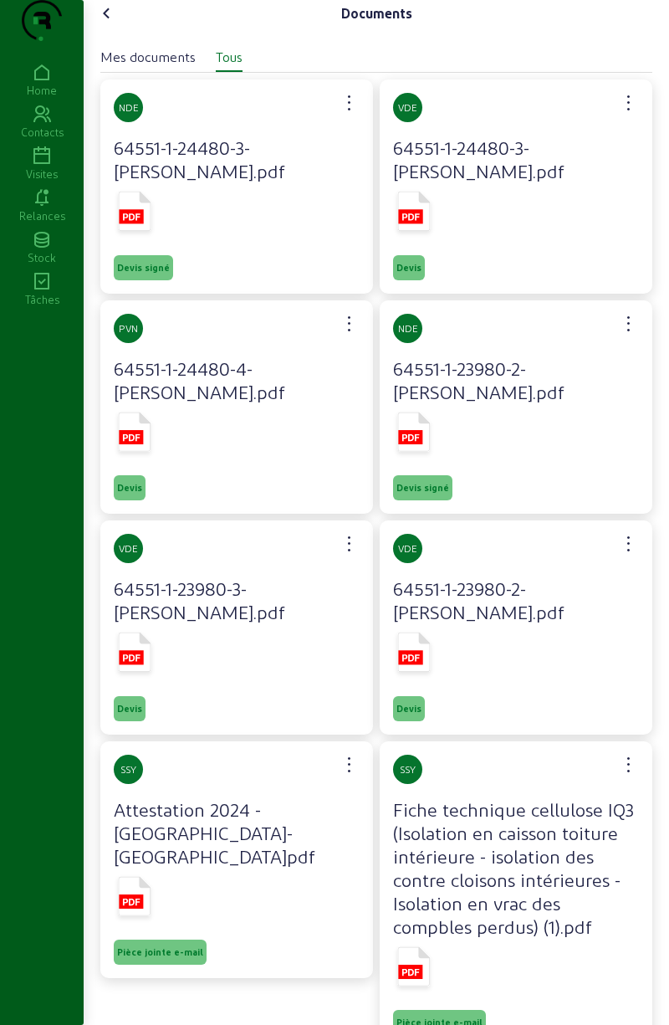
click at [413, 493] on span "Devis signé" at bounding box center [422, 488] width 53 height 12
click at [421, 451] on icon at bounding box center [414, 431] width 33 height 39
click at [34, 182] on div "Visites" at bounding box center [42, 173] width 84 height 15
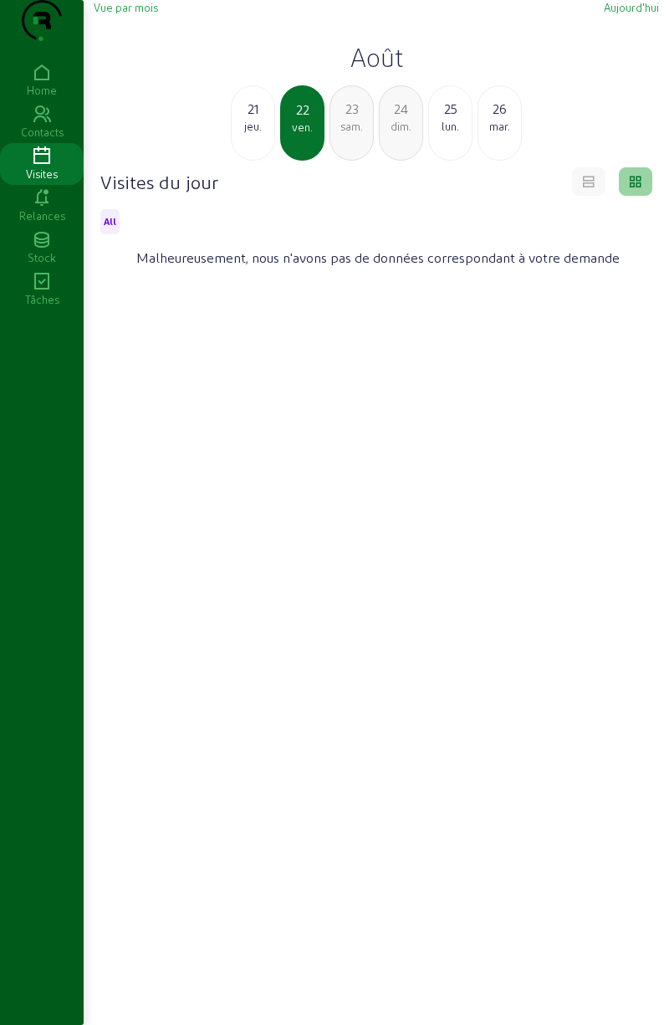
click at [253, 134] on div "jeu." at bounding box center [253, 126] width 43 height 15
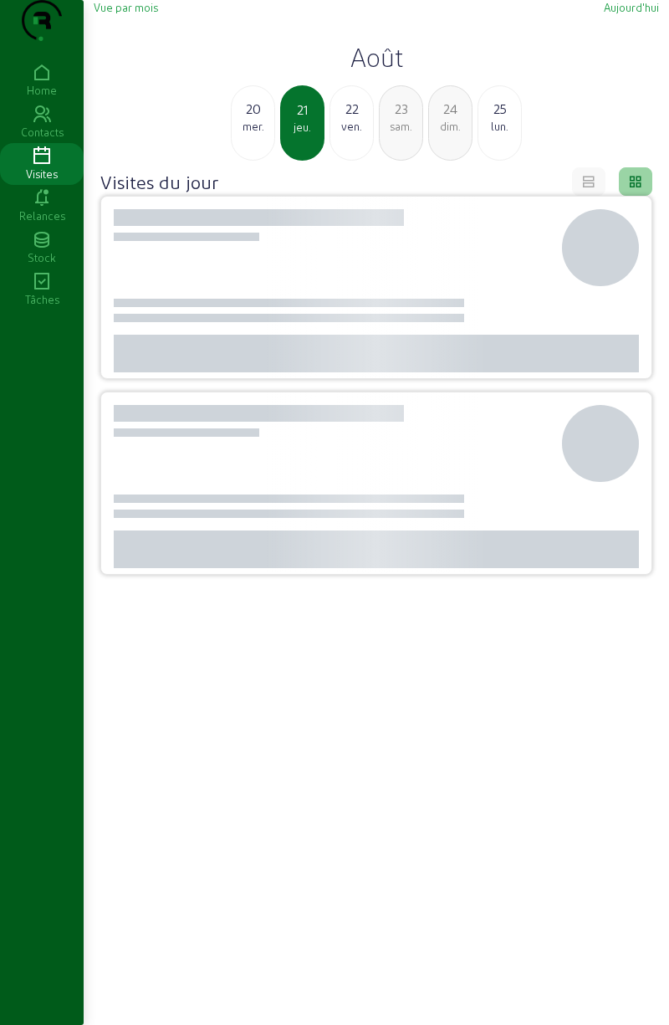
click at [254, 134] on div "mer." at bounding box center [253, 126] width 43 height 15
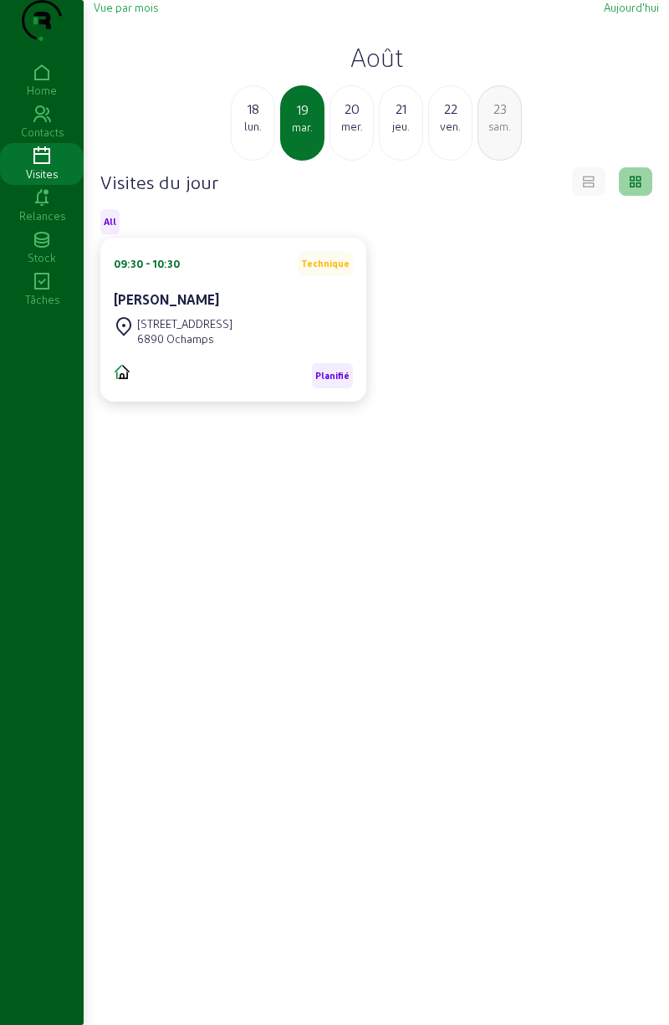
click at [252, 134] on div "lun." at bounding box center [253, 126] width 43 height 15
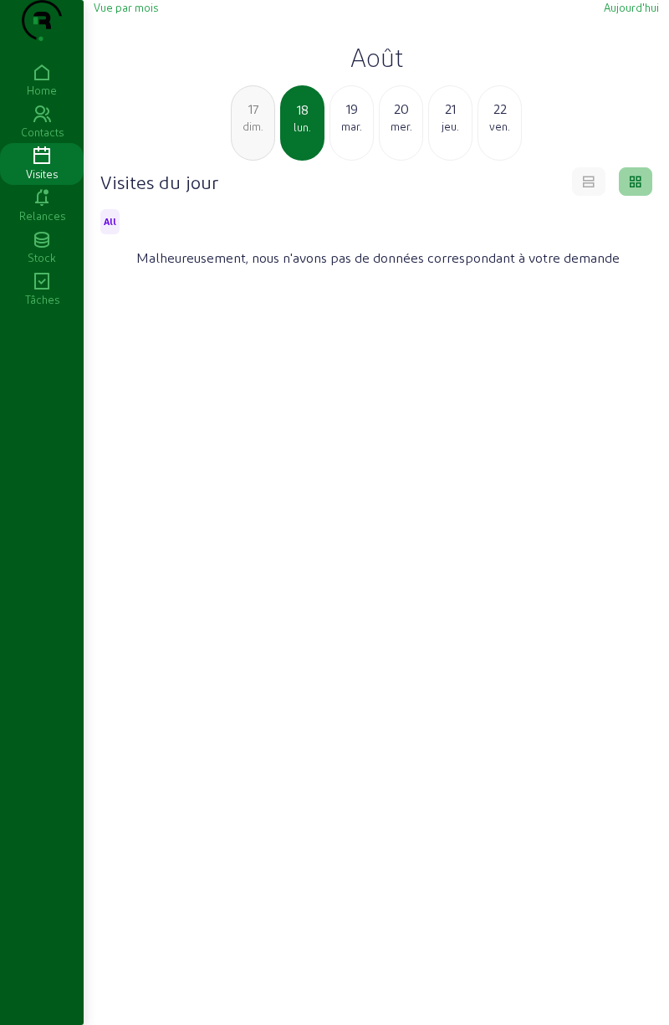
click at [251, 134] on div "dim." at bounding box center [253, 126] width 43 height 15
click at [246, 134] on div "sam." at bounding box center [253, 126] width 43 height 15
click at [251, 134] on div "ven." at bounding box center [253, 126] width 43 height 15
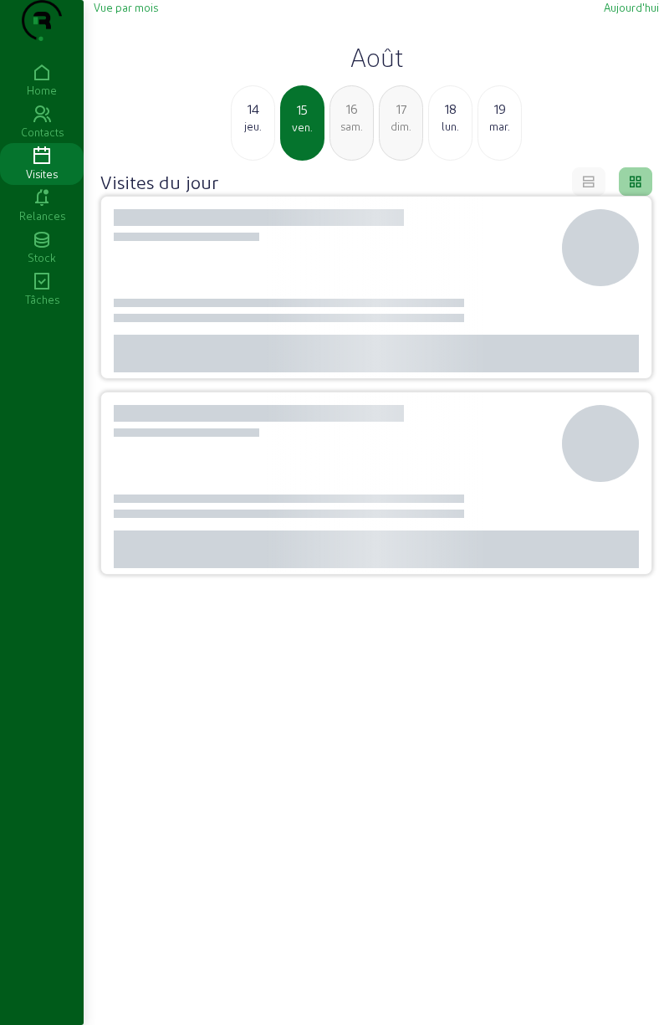
click at [253, 119] on div "14" at bounding box center [253, 109] width 43 height 20
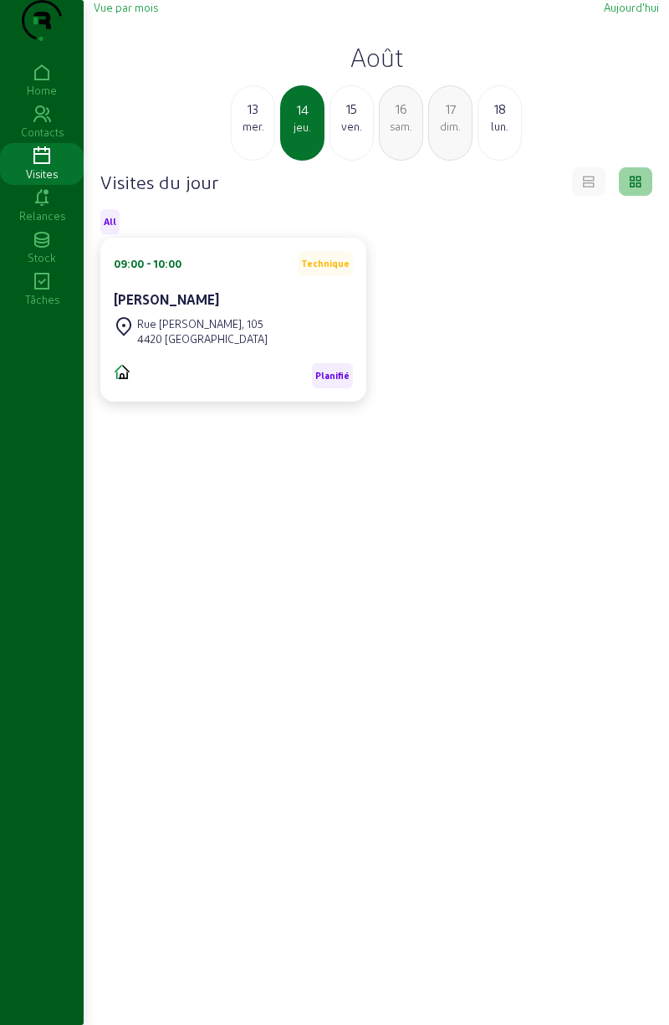
click at [251, 134] on div "mer." at bounding box center [253, 126] width 43 height 15
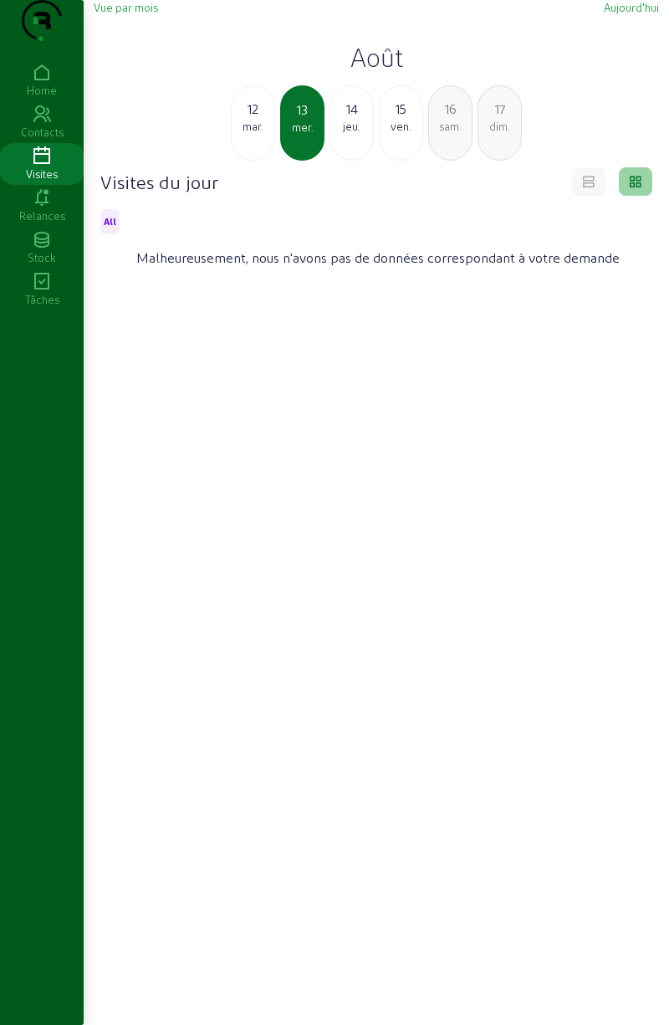
click at [254, 134] on div "mar." at bounding box center [253, 126] width 43 height 15
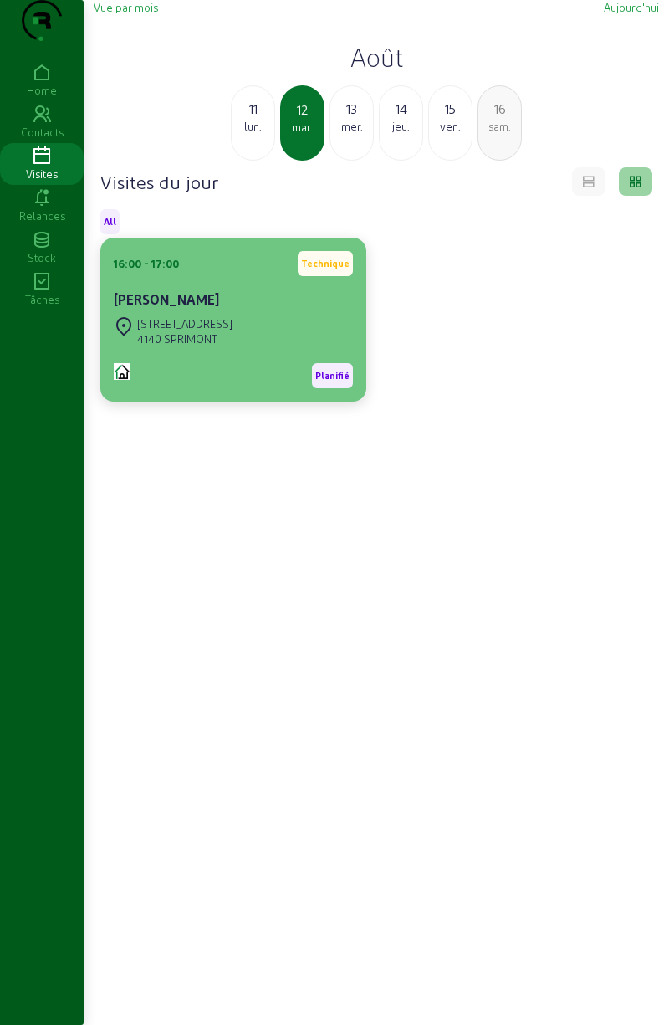
click at [221, 313] on div "[PERSON_NAME]" at bounding box center [233, 300] width 239 height 23
